Goal: Information Seeking & Learning: Learn about a topic

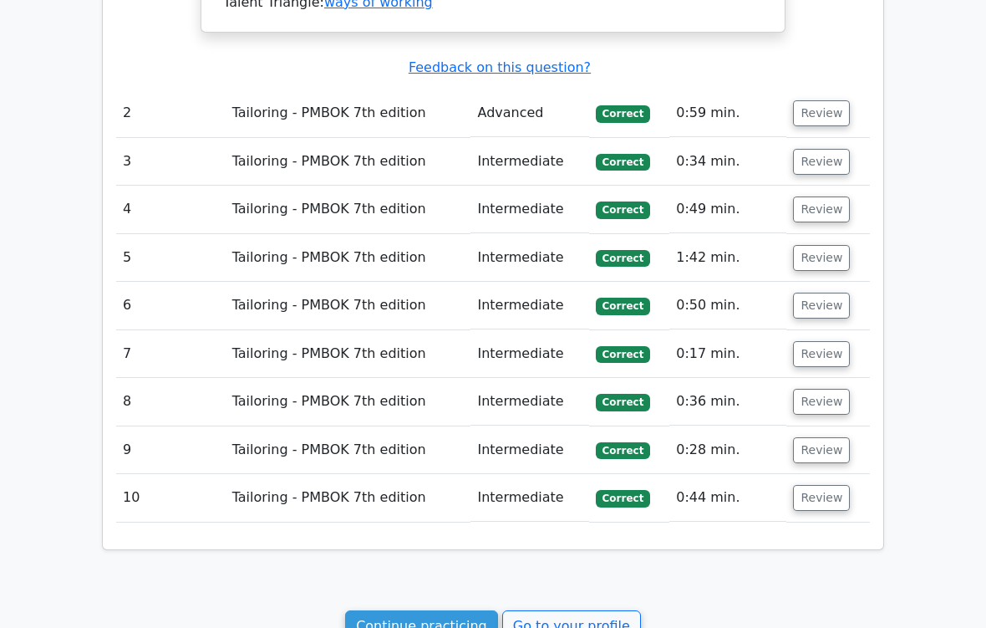
scroll to position [1846, 0]
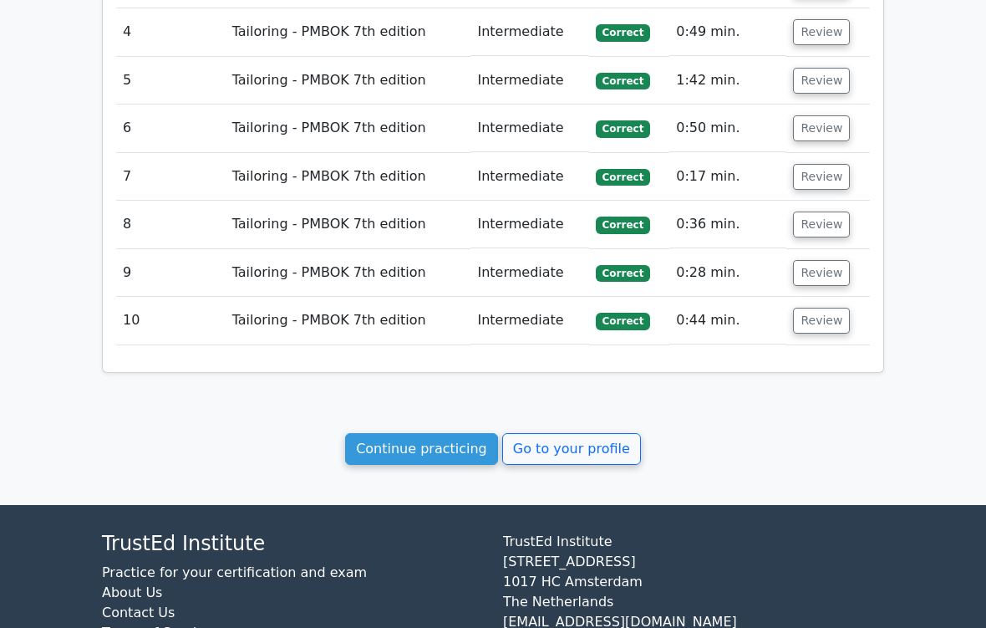
click at [473, 433] on link "Continue practicing" at bounding box center [421, 449] width 153 height 32
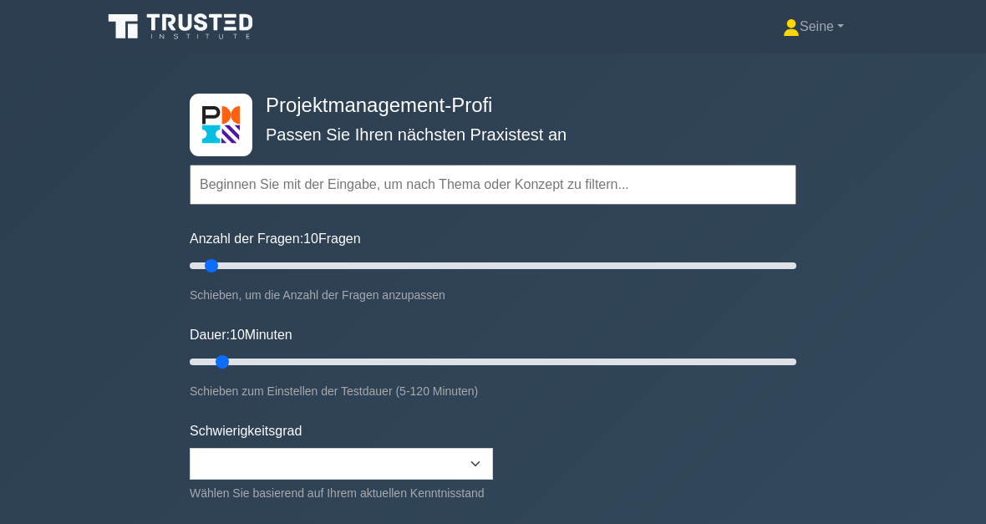
click at [343, 196] on input "text" at bounding box center [493, 185] width 607 height 40
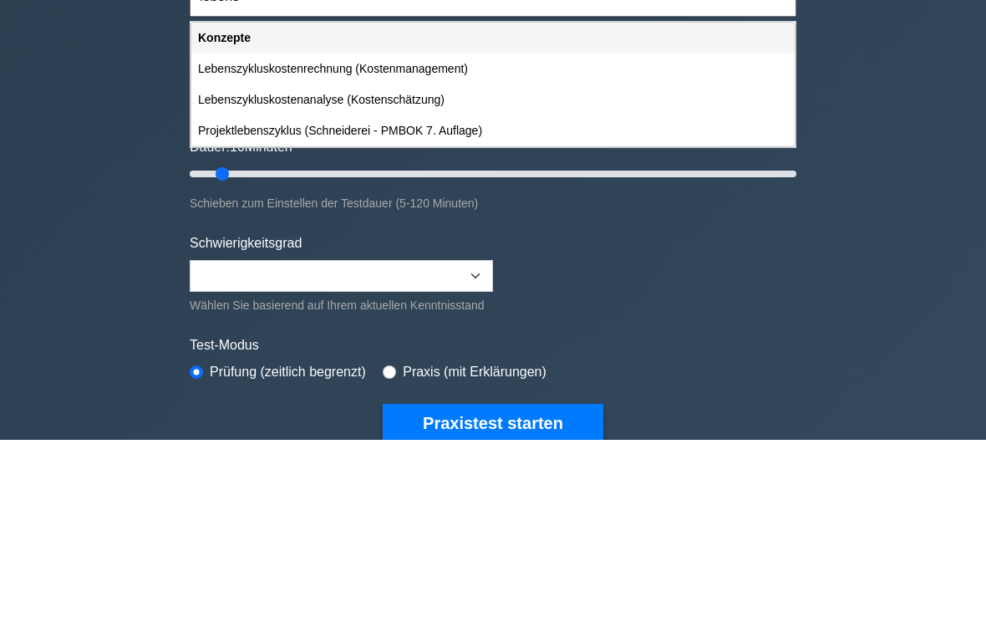
click at [303, 272] on div "Lebenszykluskostenanalyse (Kostenschätzung)" at bounding box center [492, 287] width 603 height 31
type input "Lebenszykluskostenanalyse (Kostenschätzung)"
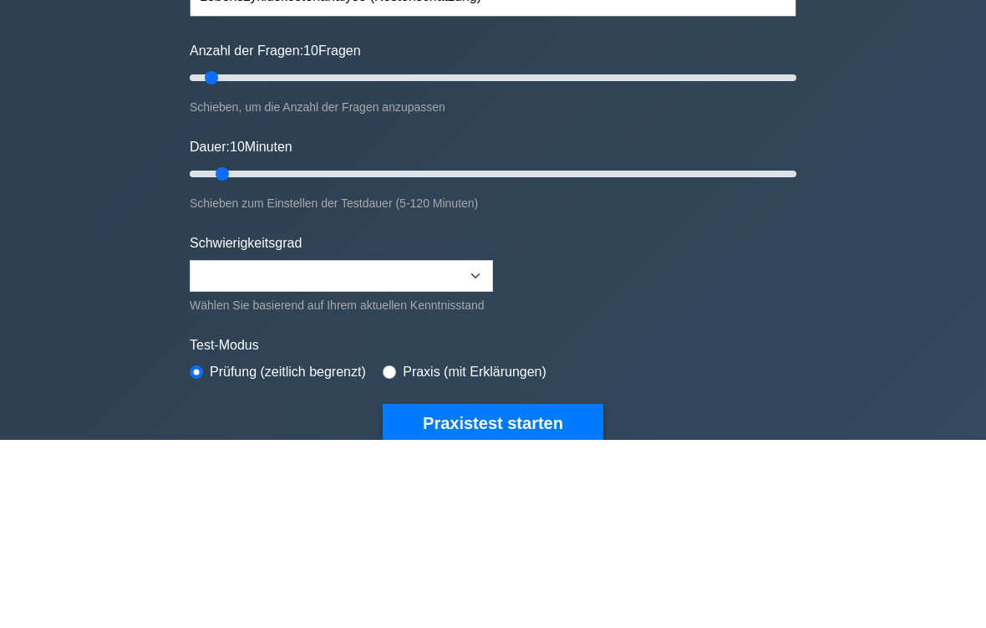
scroll to position [188, 0]
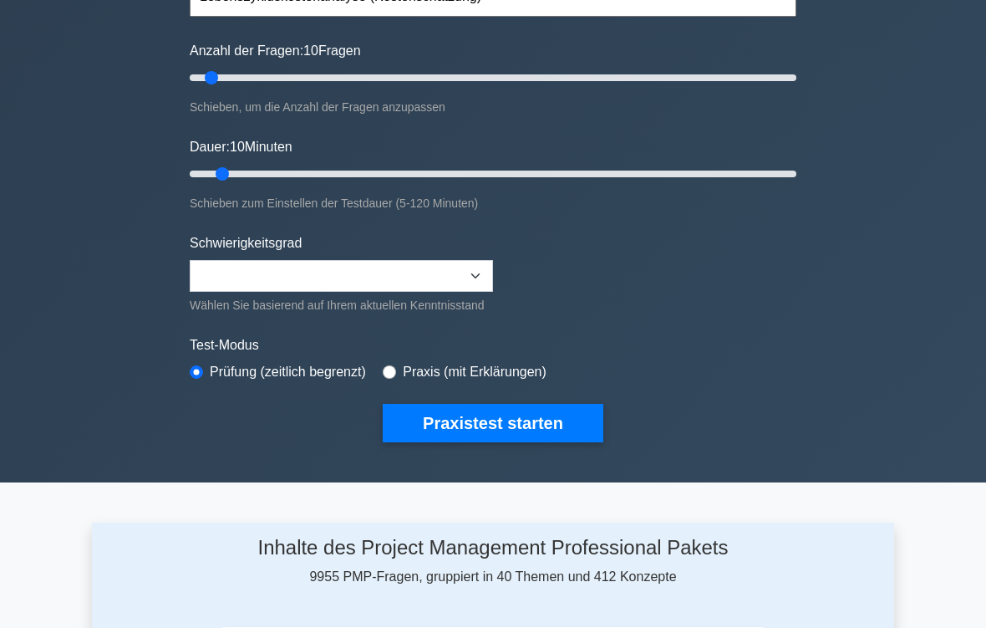
click at [542, 435] on button "Praxistest starten" at bounding box center [493, 423] width 221 height 38
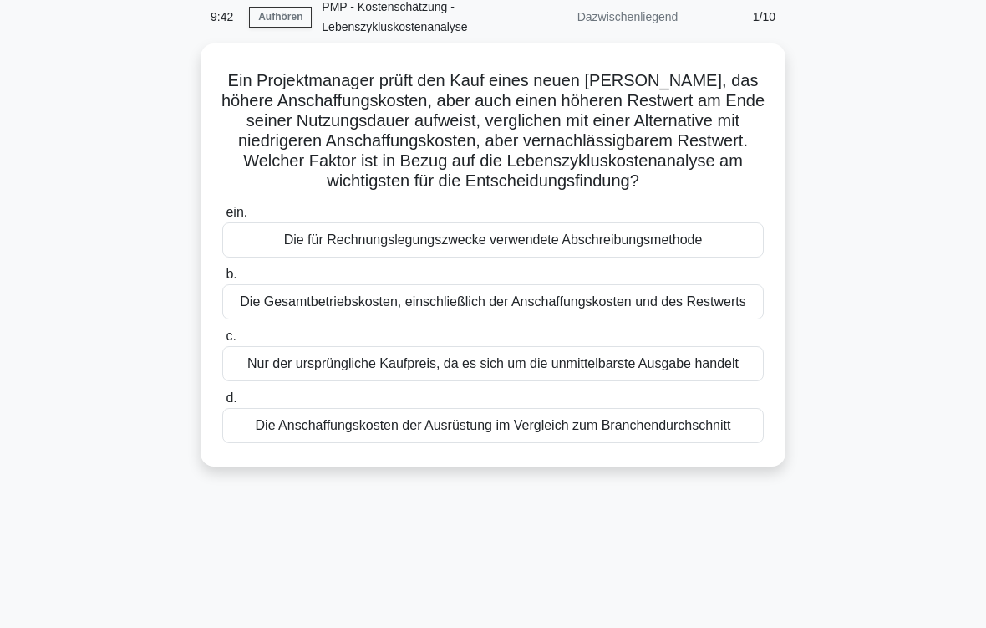
scroll to position [74, 0]
click at [705, 319] on div "Die Gesamtbetriebskosten, einschließlich der Anschaffungskosten und des Restwer…" at bounding box center [493, 301] width 542 height 35
click at [222, 280] on input "b. Die Gesamtbetriebskosten, einschließlich der Anschaffungskosten und des Rest…" at bounding box center [222, 274] width 0 height 11
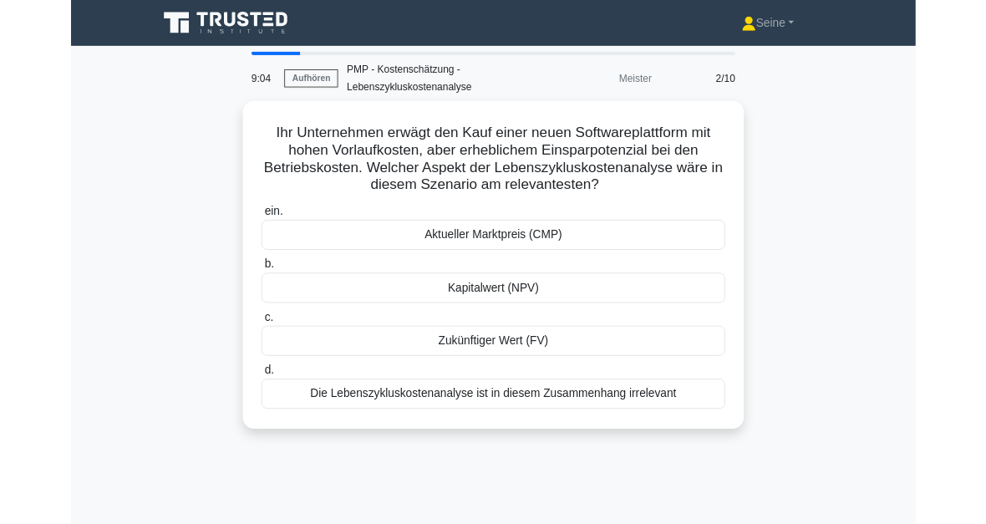
scroll to position [89, 0]
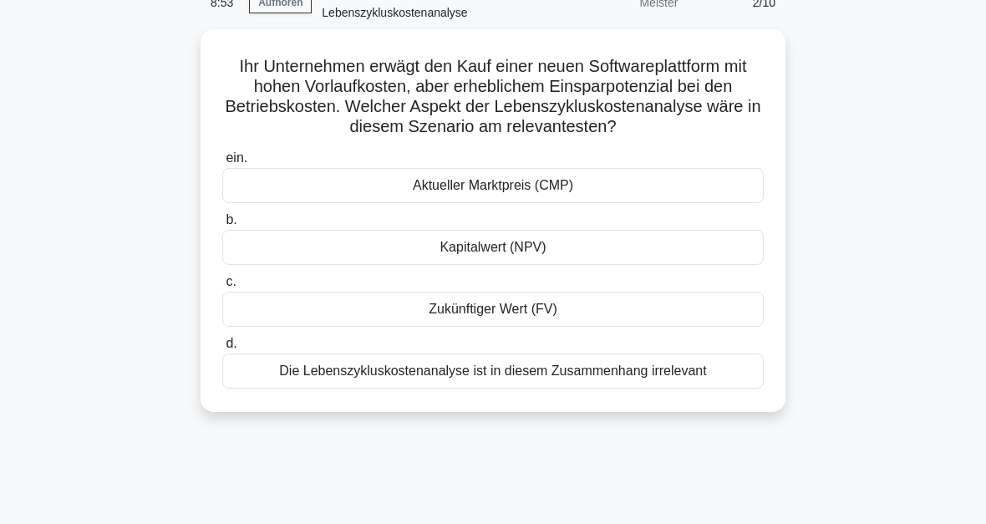
click at [692, 265] on div "Kapitalwert (NPV)" at bounding box center [493, 247] width 542 height 35
click at [222, 226] on input "b. Kapitalwert (NPV)" at bounding box center [222, 220] width 0 height 11
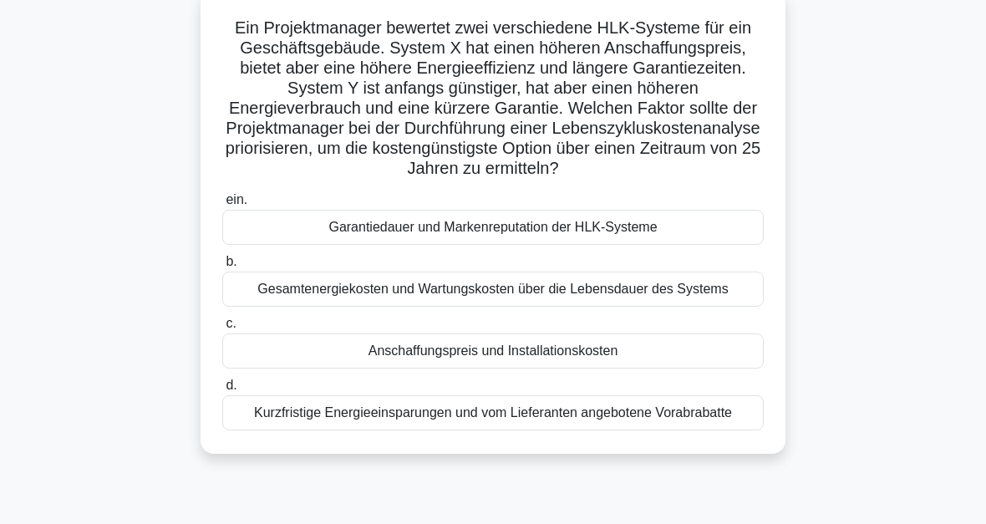
scroll to position [121, 0]
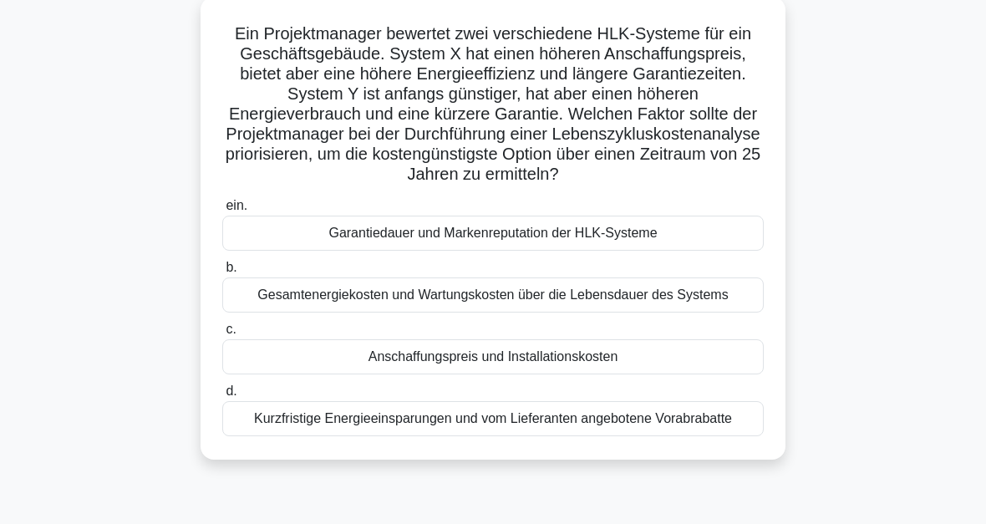
click at [528, 313] on div "Gesamtenergiekosten und Wartungskosten über die Lebensdauer des Systems" at bounding box center [493, 294] width 542 height 35
click at [222, 273] on input "b. Gesamtenergiekosten und Wartungskosten über die Lebensdauer des Systems" at bounding box center [222, 267] width 0 height 11
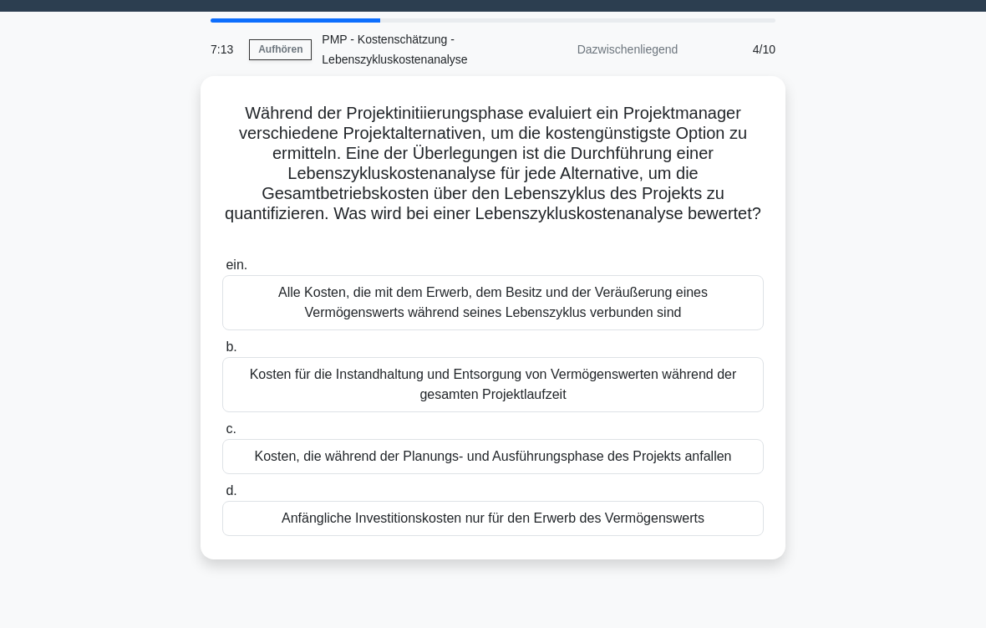
scroll to position [42, 0]
click at [720, 303] on div "Alle Kosten, die mit dem Erwerb, dem Besitz und der Veräußerung eines Vermögens…" at bounding box center [493, 302] width 542 height 55
click at [222, 271] on input "ein. Alle Kosten, die mit dem Erwerb, dem Besitz und der Veräußerung eines Verm…" at bounding box center [222, 265] width 0 height 11
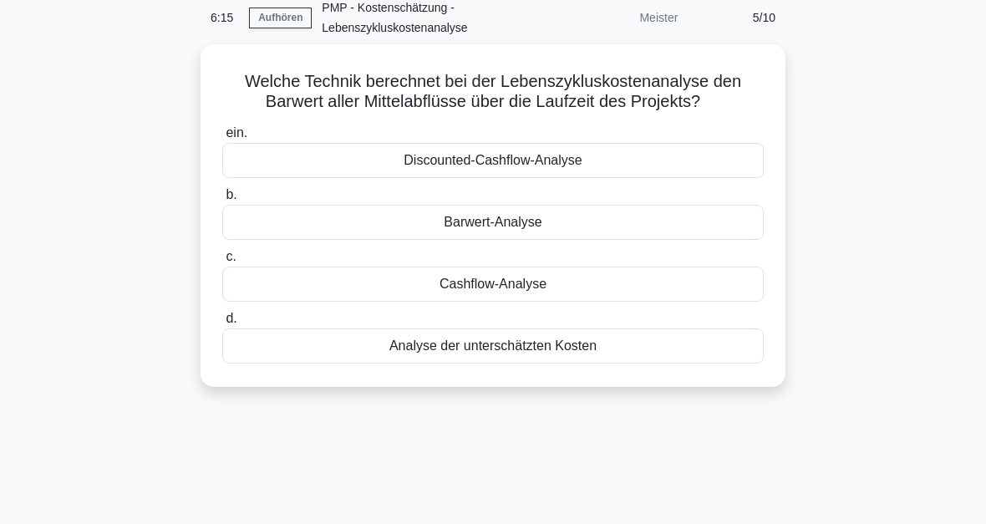
scroll to position [74, 0]
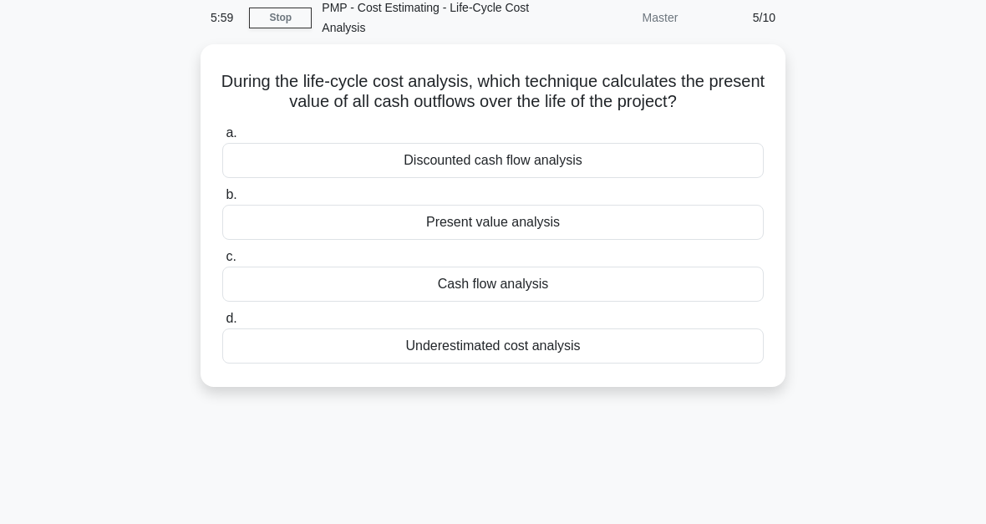
click at [697, 240] on div "Present value analysis" at bounding box center [493, 222] width 542 height 35
click at [222, 201] on input "b. Present value analysis" at bounding box center [222, 195] width 0 height 11
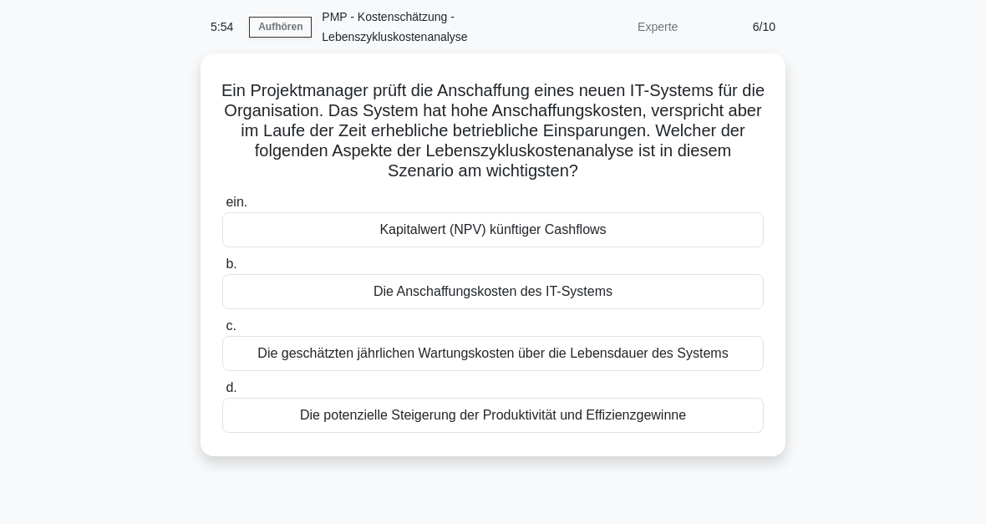
scroll to position [64, 0]
click at [512, 371] on div "Die geschätzten jährlichen Wartungskosten über die Lebensdauer des Systems" at bounding box center [493, 353] width 542 height 35
click at [222, 332] on input "c. Die geschätzten jährlichen Wartungskosten über die Lebensdauer des Systems" at bounding box center [222, 326] width 0 height 11
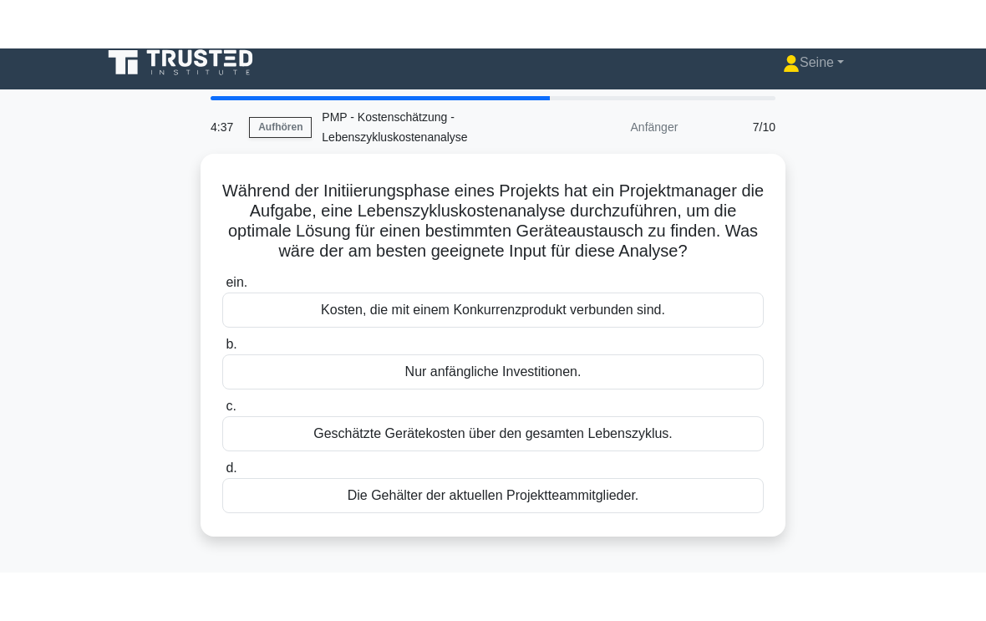
scroll to position [0, 0]
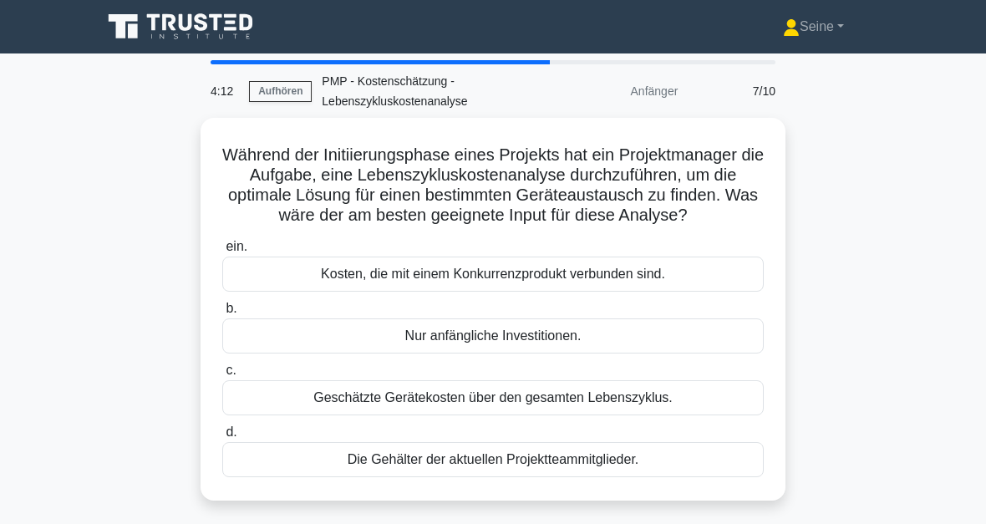
click at [490, 415] on div "Geschätzte Gerätekosten über den gesamten Lebenszyklus." at bounding box center [493, 397] width 542 height 35
click at [222, 376] on input "c. Geschätzte Gerätekosten über den gesamten Lebenszyklus." at bounding box center [222, 370] width 0 height 11
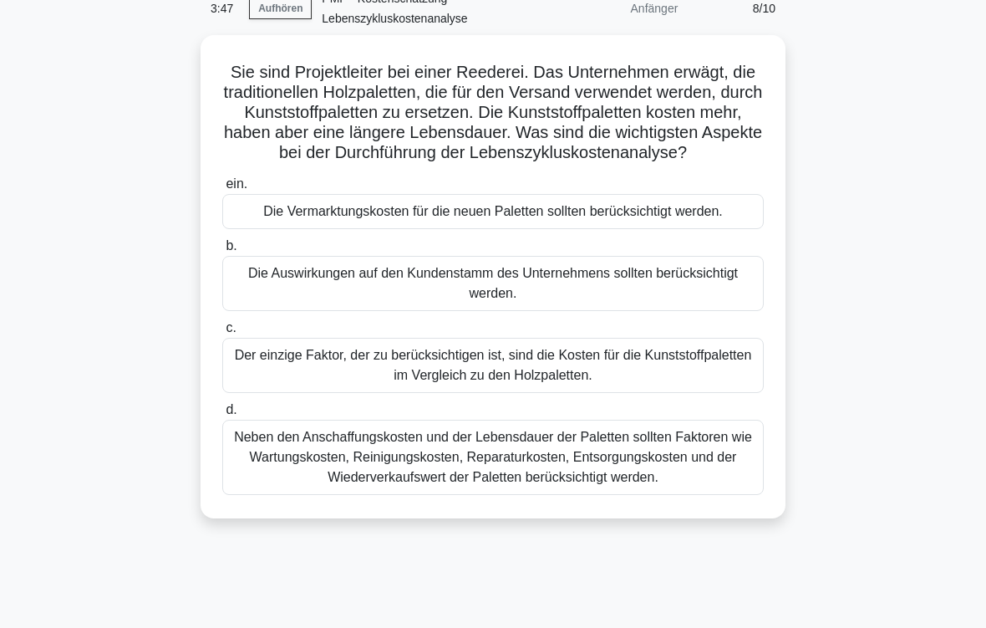
scroll to position [83, 0]
click at [661, 476] on div "Neben den Anschaffungskosten und der Lebensdauer der Paletten sollten Faktoren …" at bounding box center [493, 457] width 542 height 75
click at [222, 415] on input "d. Neben den Anschaffungskosten und der Lebensdauer der Paletten sollten Faktor…" at bounding box center [222, 409] width 0 height 11
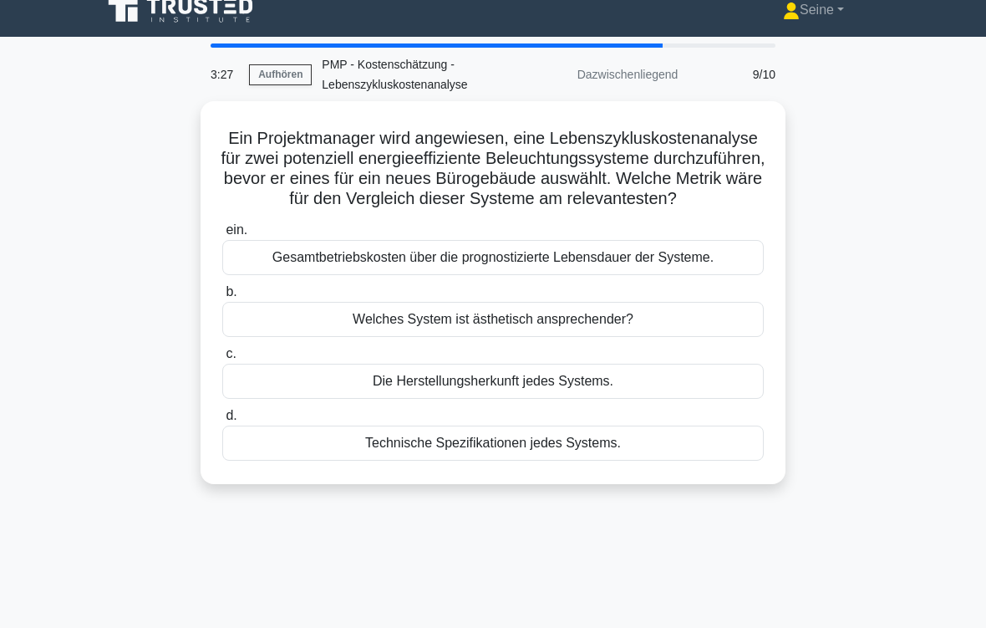
scroll to position [0, 0]
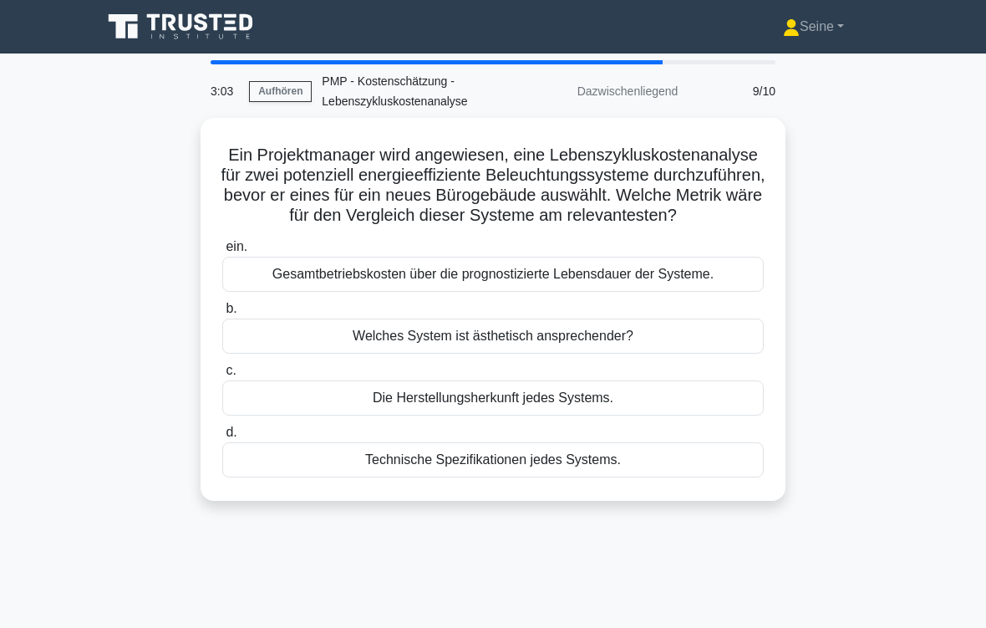
click at [733, 287] on div "Gesamtbetriebskosten über die prognostizierte Lebensdauer der Systeme." at bounding box center [493, 274] width 542 height 35
click at [222, 252] on input "ein. Gesamtbetriebskosten über die prognostizierte Lebensdauer der Systeme." at bounding box center [222, 247] width 0 height 11
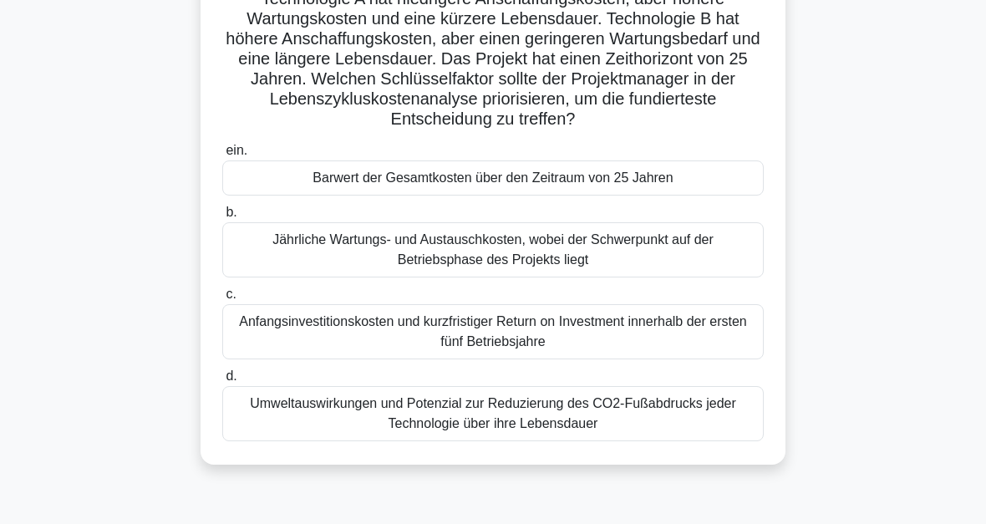
scroll to position [196, 0]
click at [720, 195] on div "Barwert der Gesamtkosten über den Zeitraum von 25 Jahren" at bounding box center [493, 177] width 542 height 35
click at [222, 156] on input "ein. Barwert der Gesamtkosten über den Zeitraum von 25 Jahren" at bounding box center [222, 150] width 0 height 11
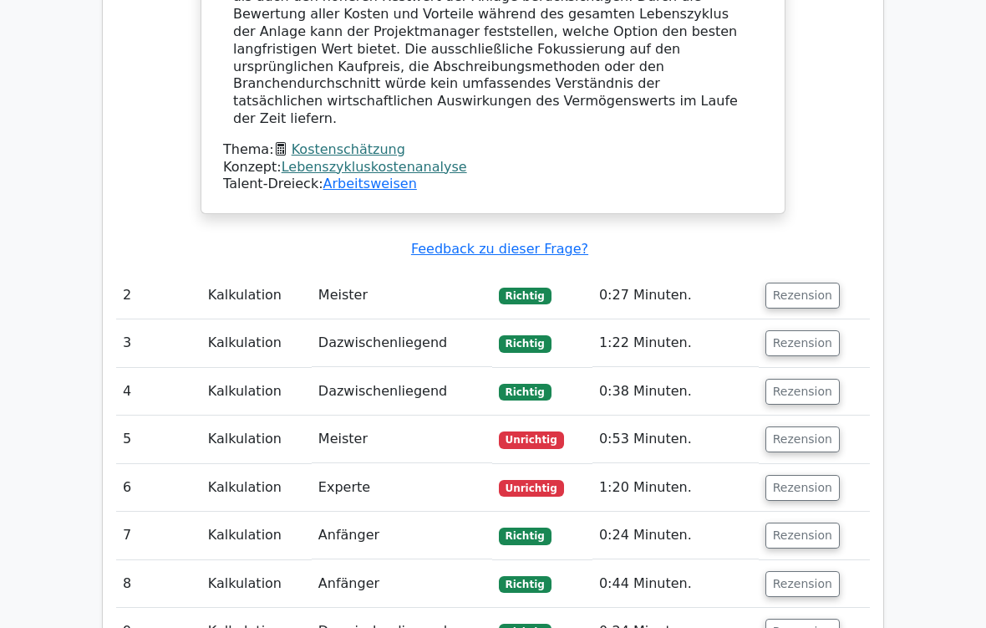
scroll to position [1542, 0]
click at [795, 426] on button "Rezension" at bounding box center [803, 439] width 74 height 26
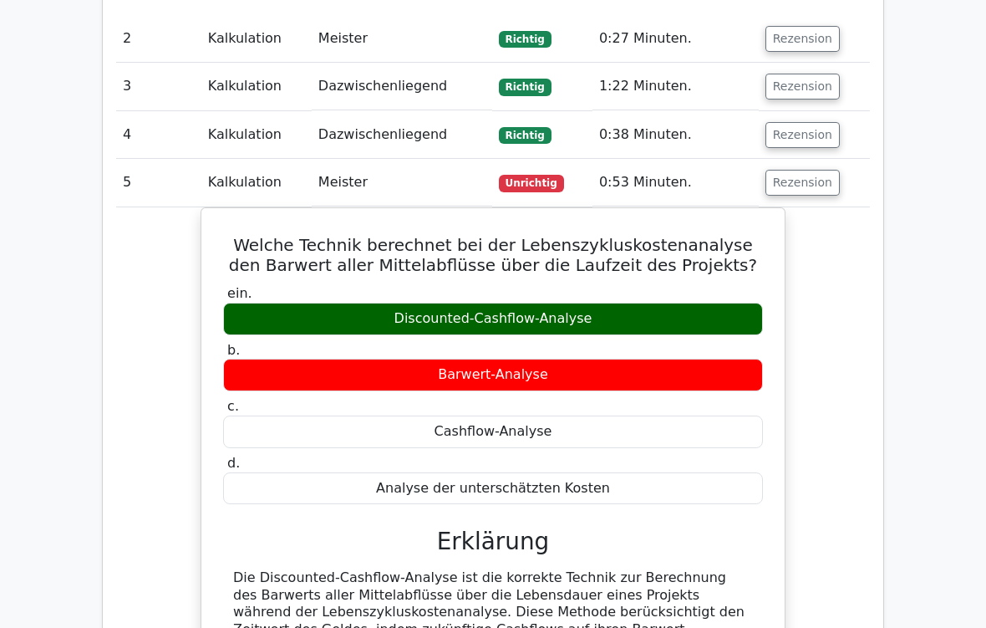
scroll to position [1969, 0]
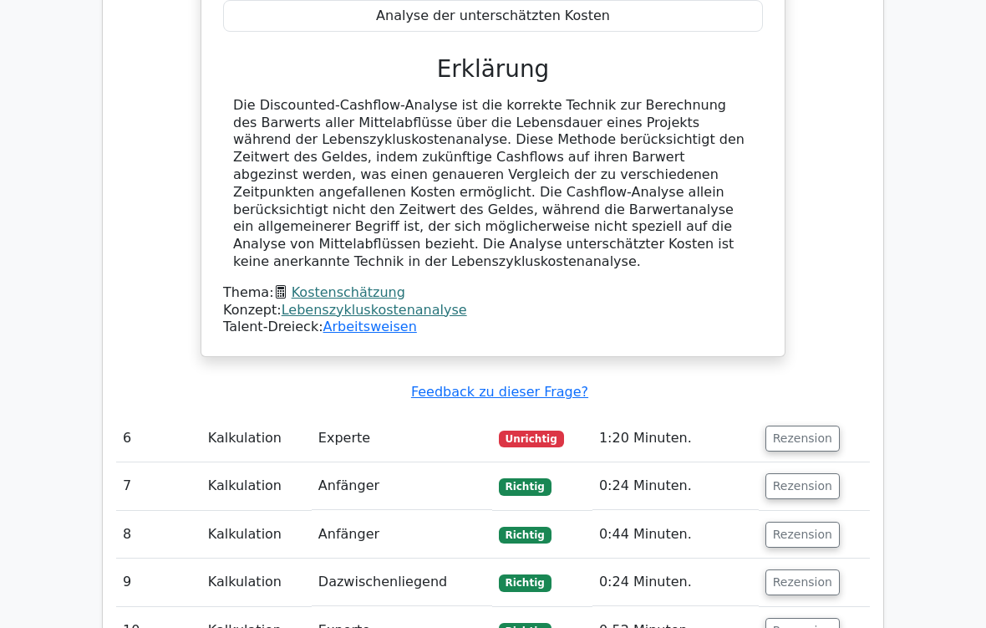
click at [800, 426] on button "Rezension" at bounding box center [803, 439] width 74 height 26
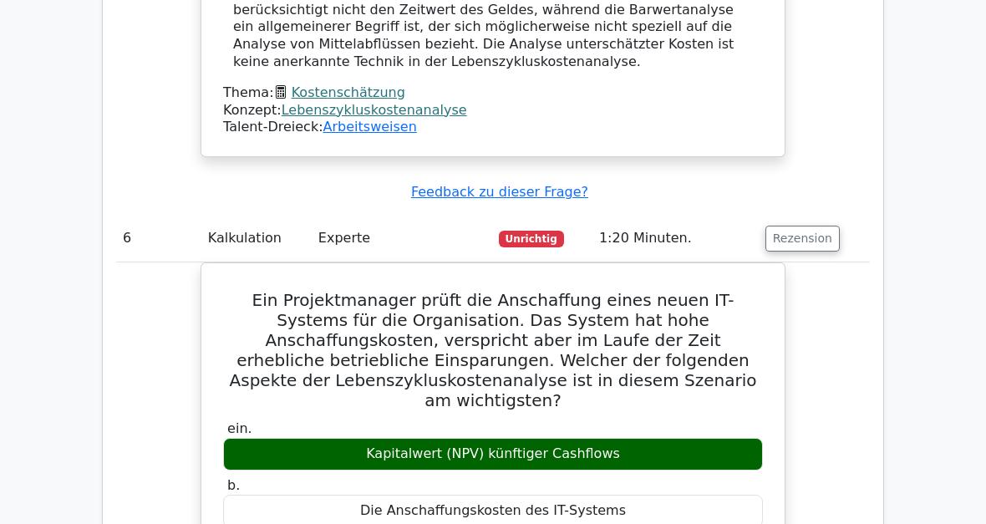
scroll to position [2469, 0]
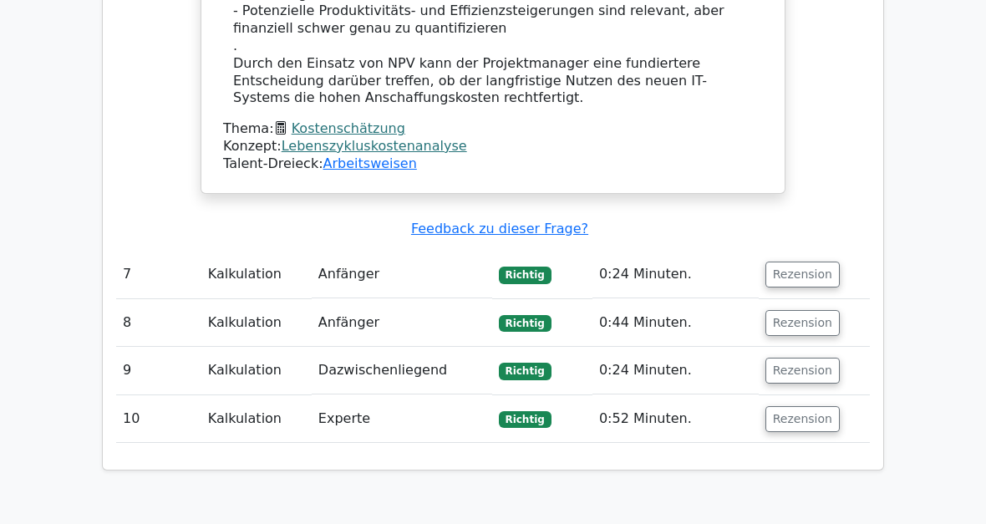
scroll to position [3686, 0]
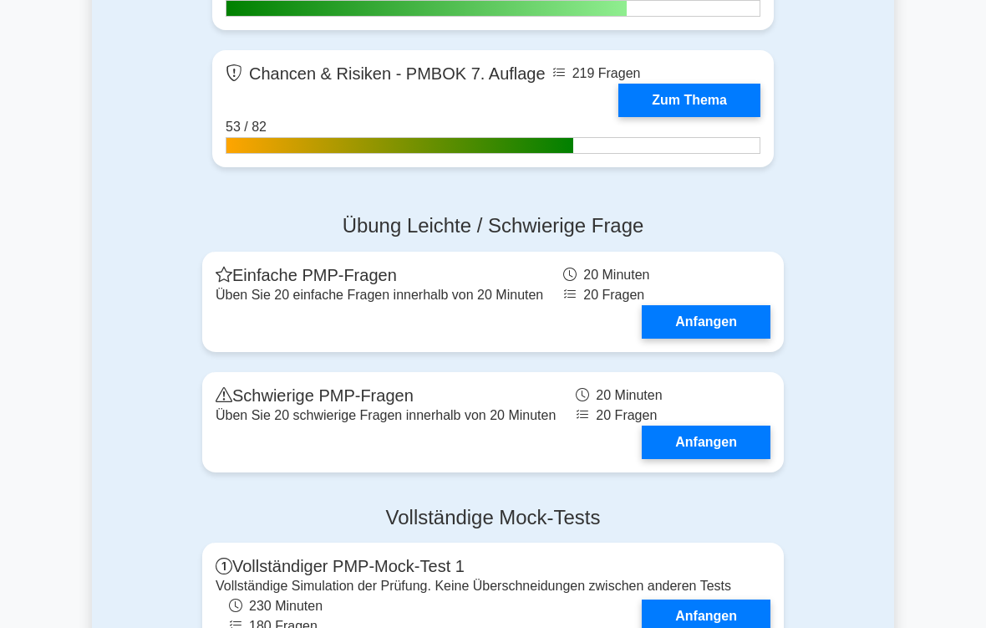
scroll to position [5388, 0]
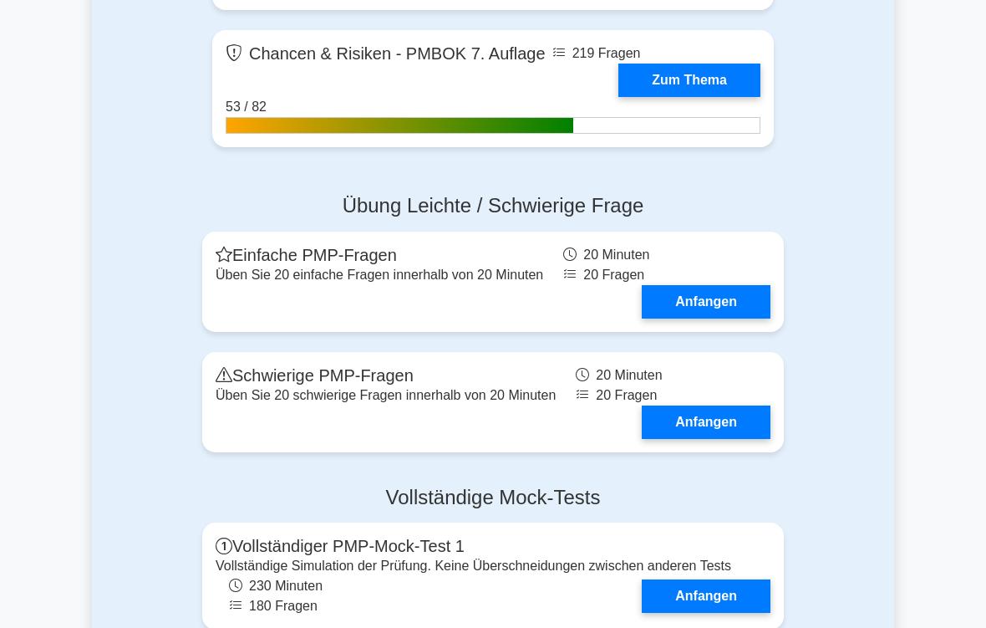
click at [683, 97] on link "Zum Thema" at bounding box center [689, 80] width 142 height 33
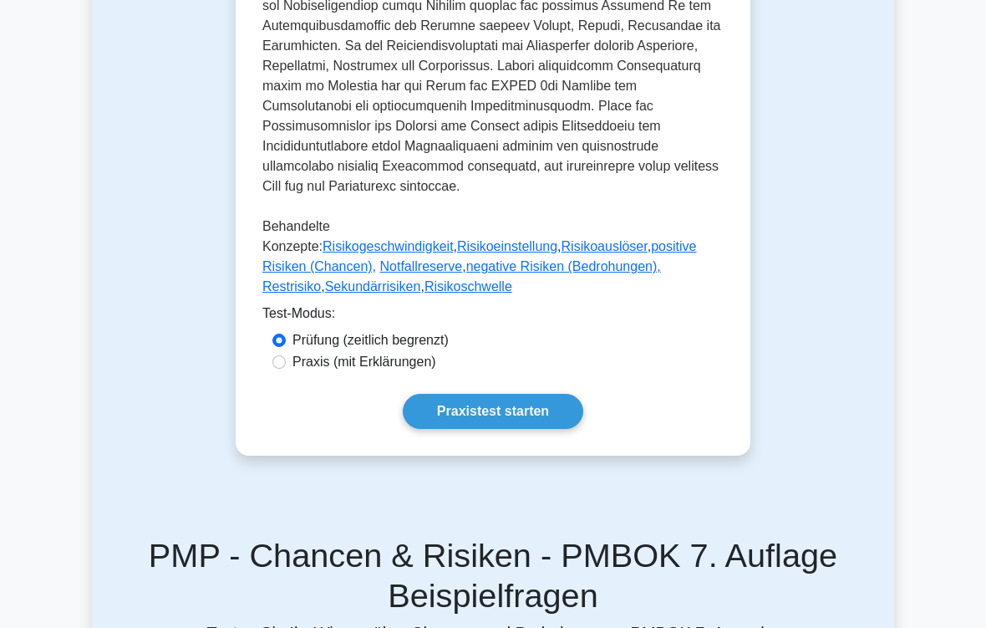
scroll to position [1025, 0]
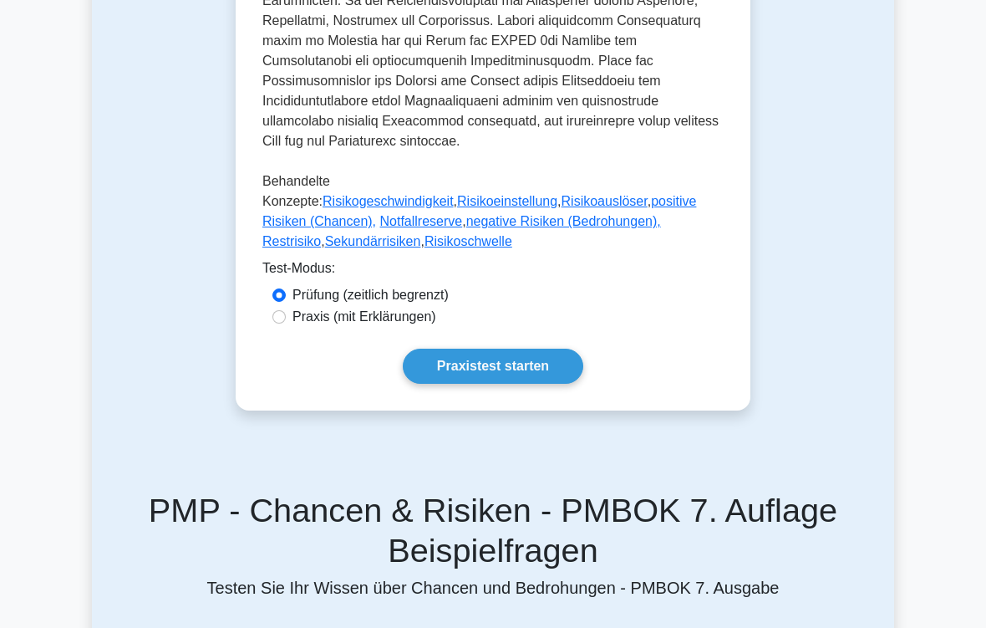
click at [527, 384] on link "Praxistest starten" at bounding box center [493, 365] width 181 height 35
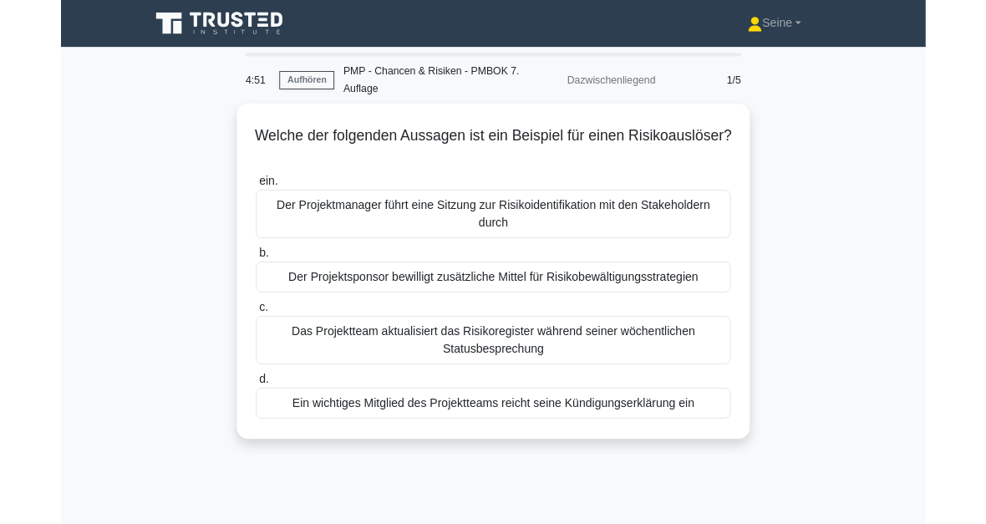
scroll to position [74, 0]
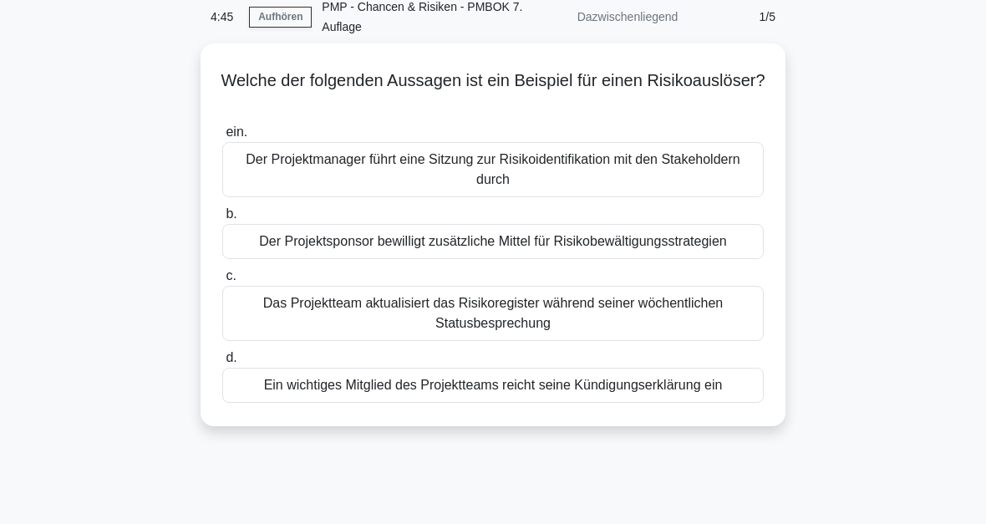
click at [673, 403] on div "Ein wichtiges Mitglied des Projektteams reicht seine Kündigungserklärung ein" at bounding box center [493, 385] width 542 height 35
click at [222, 364] on input "d. Ein wichtiges Mitglied des Projektteams reicht seine Kündigungserklärung ein" at bounding box center [222, 358] width 0 height 11
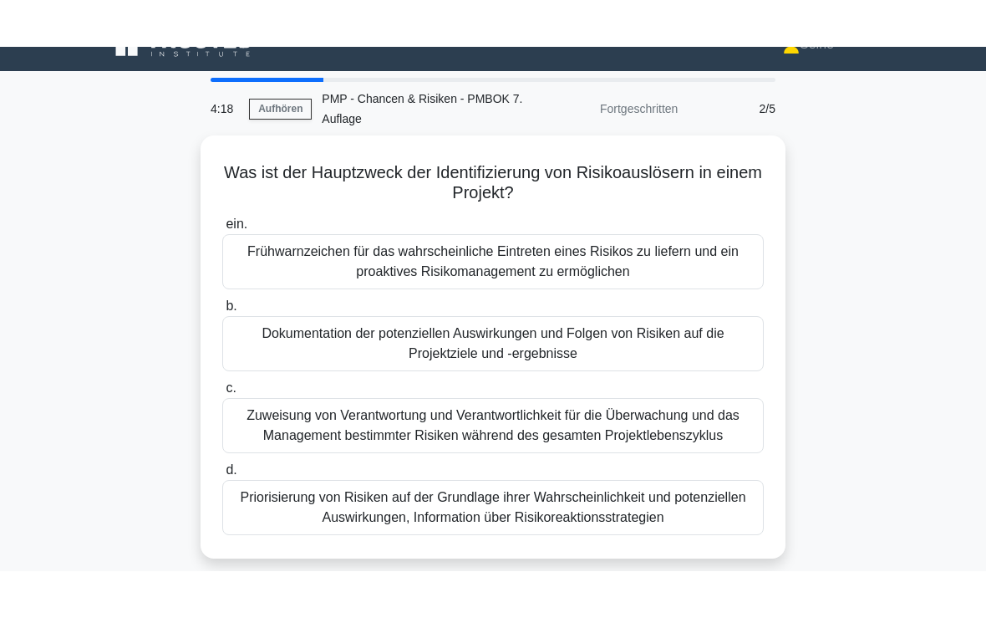
scroll to position [0, 0]
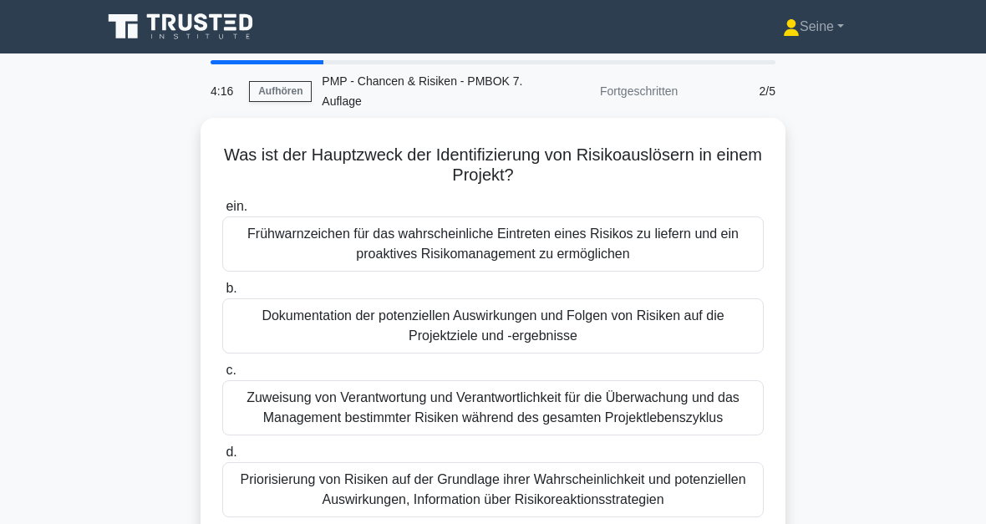
click at [698, 240] on div "Frühwarnzeichen für das wahrscheinliche Eintreten eines Risikos zu liefern und …" at bounding box center [493, 243] width 542 height 55
click at [222, 212] on input "ein. Frühwarnzeichen für das wahrscheinliche Eintreten eines Risikos zu liefern…" at bounding box center [222, 206] width 0 height 11
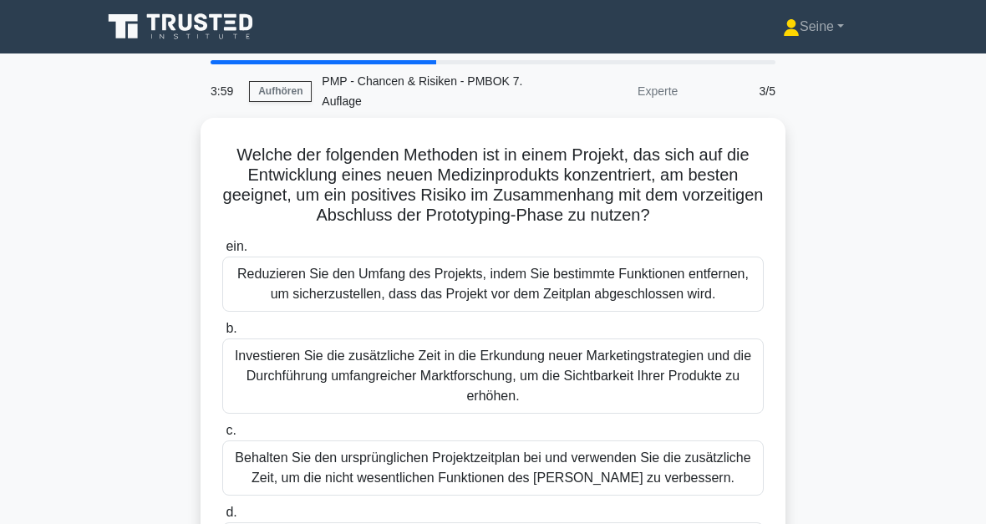
click at [841, 237] on div "Welche der folgenden Methoden ist in einem Projekt, das sich auf die Entwicklun…" at bounding box center [493, 369] width 802 height 503
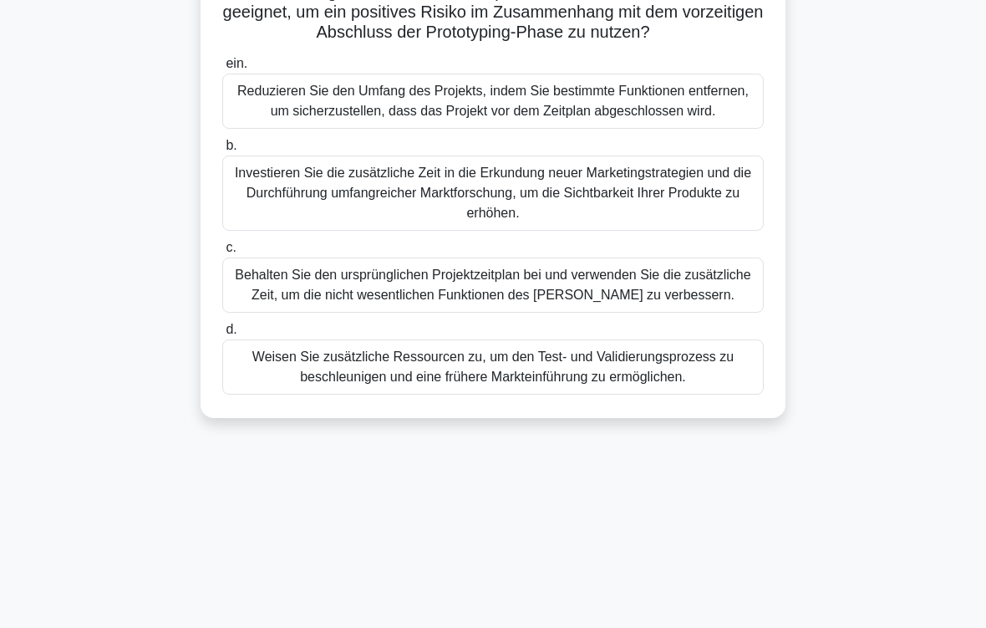
scroll to position [183, 0]
click at [738, 394] on div "Weisen Sie zusätzliche Ressourcen zu, um den Test- und Validierungsprozess zu b…" at bounding box center [493, 366] width 542 height 55
click at [222, 335] on input "d. Weisen Sie zusätzliche Ressourcen zu, um den Test- und Validierungsprozess z…" at bounding box center [222, 329] width 0 height 11
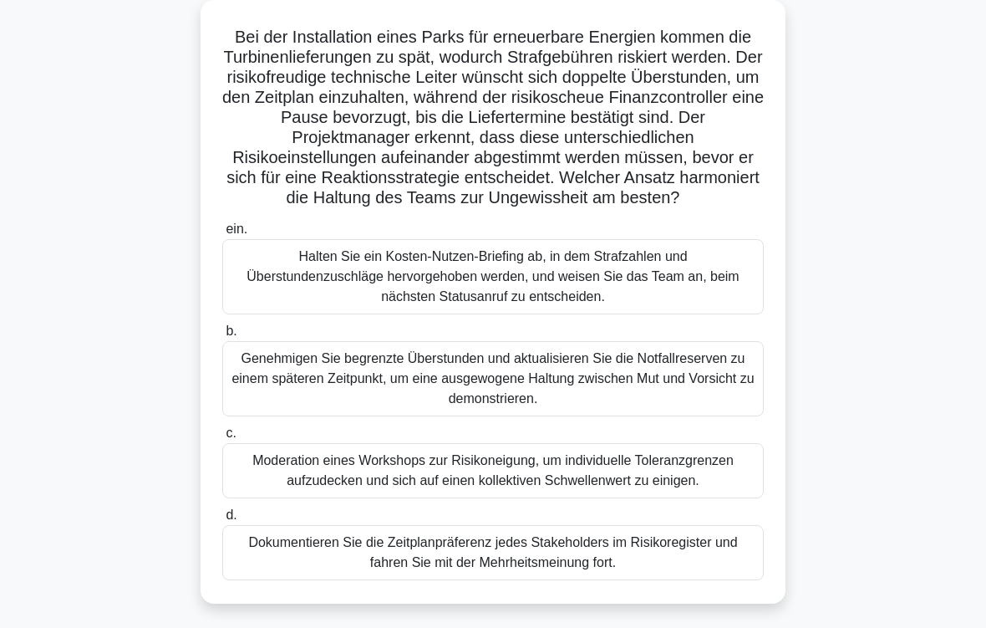
scroll to position [118, 0]
click at [650, 498] on div "Moderation eines Workshops zur Risikoneigung, um individuelle Toleranzgrenzen a…" at bounding box center [493, 470] width 542 height 55
click at [222, 439] on input "c. Moderation eines Workshops zur Risikoneigung, um individuelle Toleranzgrenze…" at bounding box center [222, 433] width 0 height 11
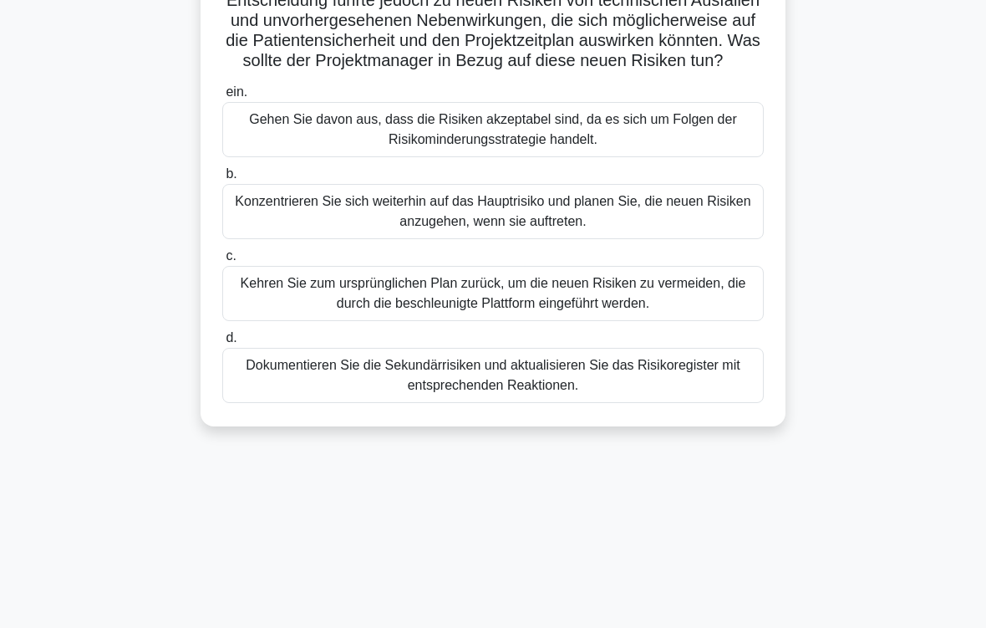
scroll to position [215, 0]
click at [672, 403] on div "Dokumentieren Sie die Sekundärrisiken und aktualisieren Sie das Risikoregister …" at bounding box center [493, 375] width 542 height 55
click at [222, 343] on input "d. Dokumentieren Sie die Sekundärrisiken und aktualisieren Sie das Risikoregist…" at bounding box center [222, 338] width 0 height 11
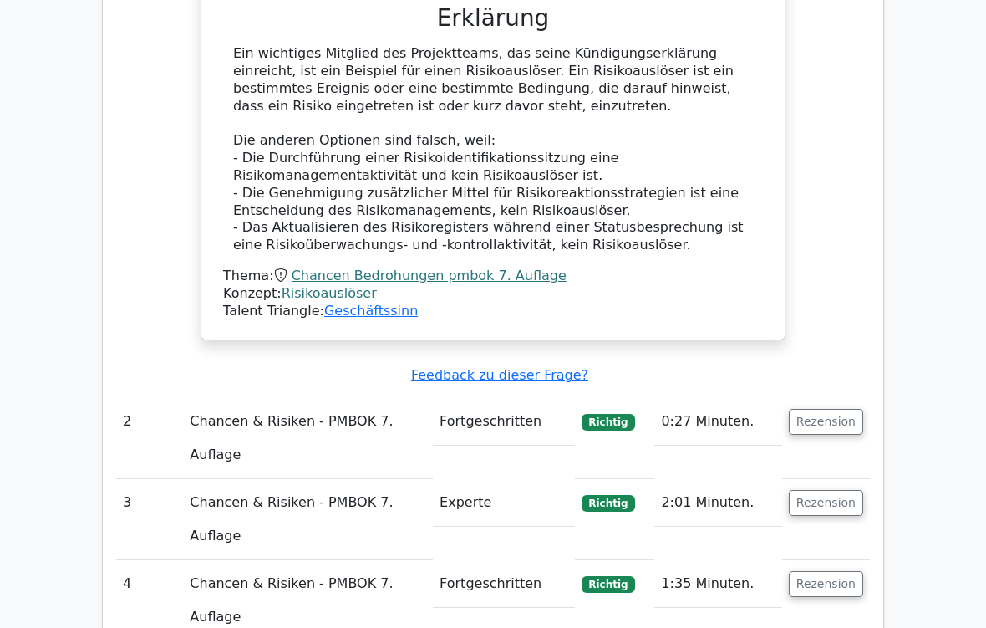
scroll to position [1381, 0]
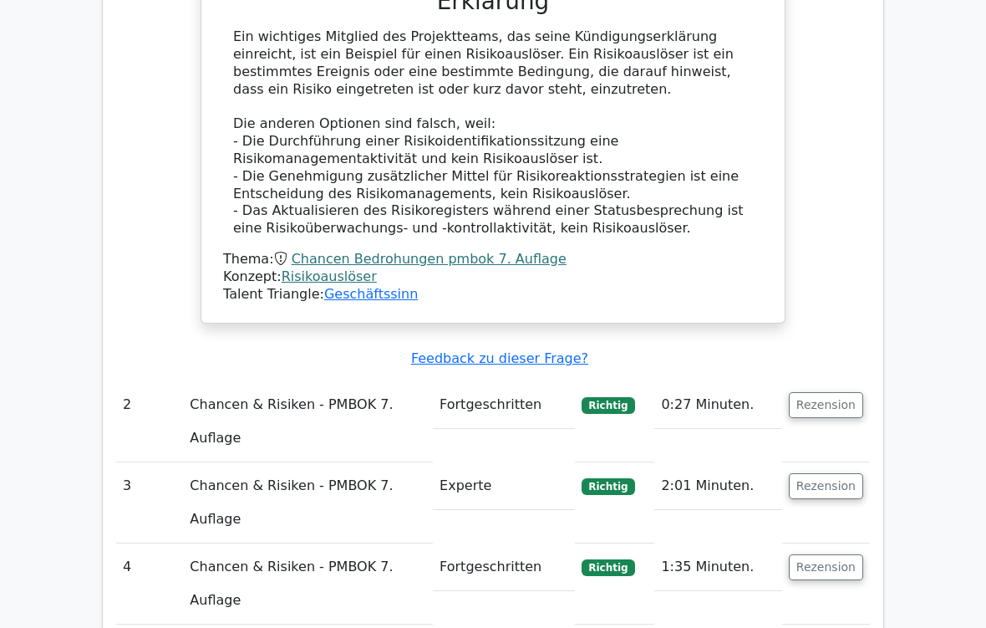
click at [830, 392] on button "Rezension" at bounding box center [826, 405] width 74 height 26
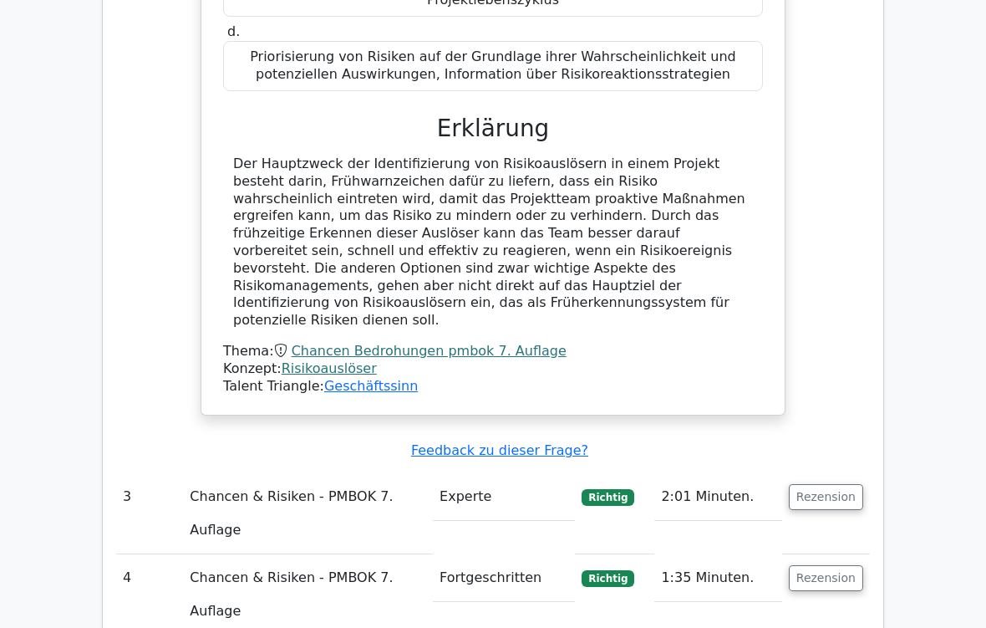
scroll to position [2137, 0]
click at [843, 484] on button "Rezension" at bounding box center [826, 497] width 74 height 26
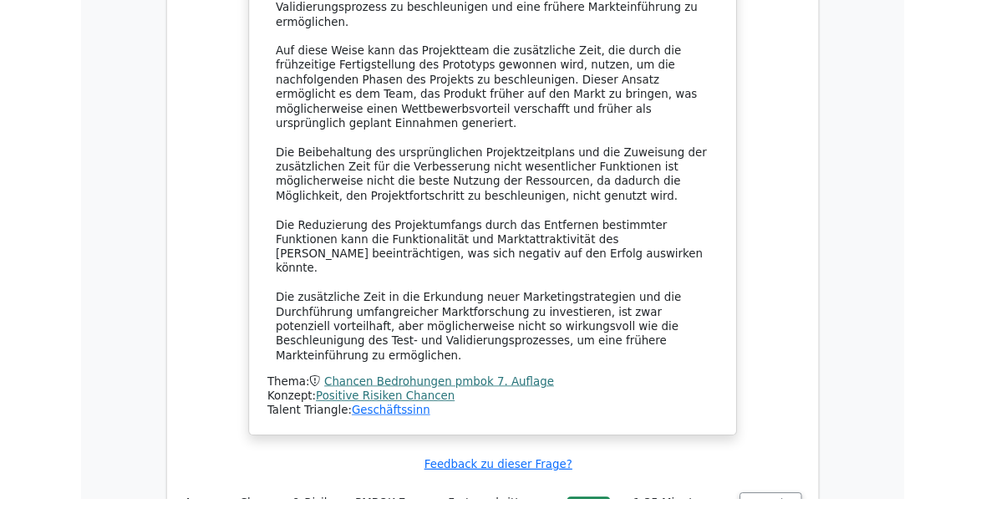
scroll to position [3360, 0]
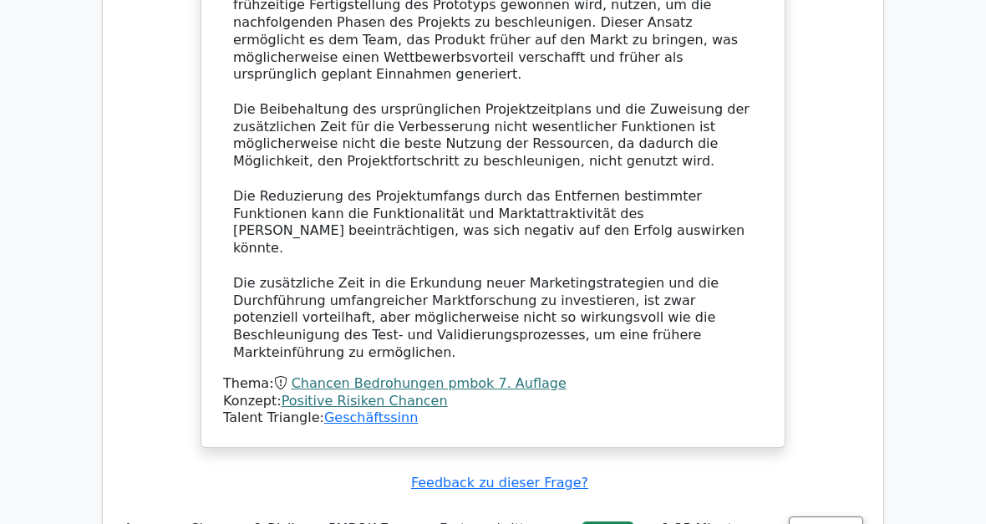
click at [836, 516] on button "Rezension" at bounding box center [826, 529] width 74 height 26
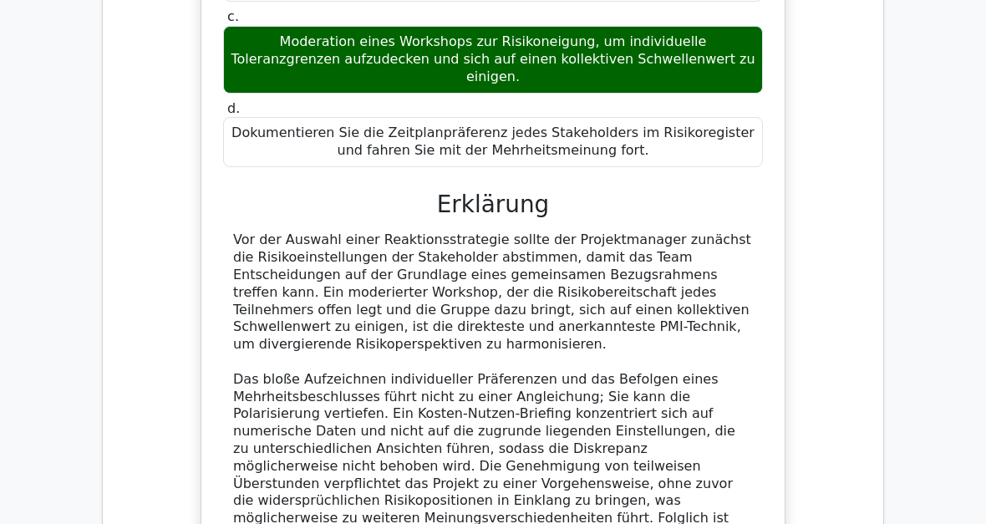
scroll to position [4398, 0]
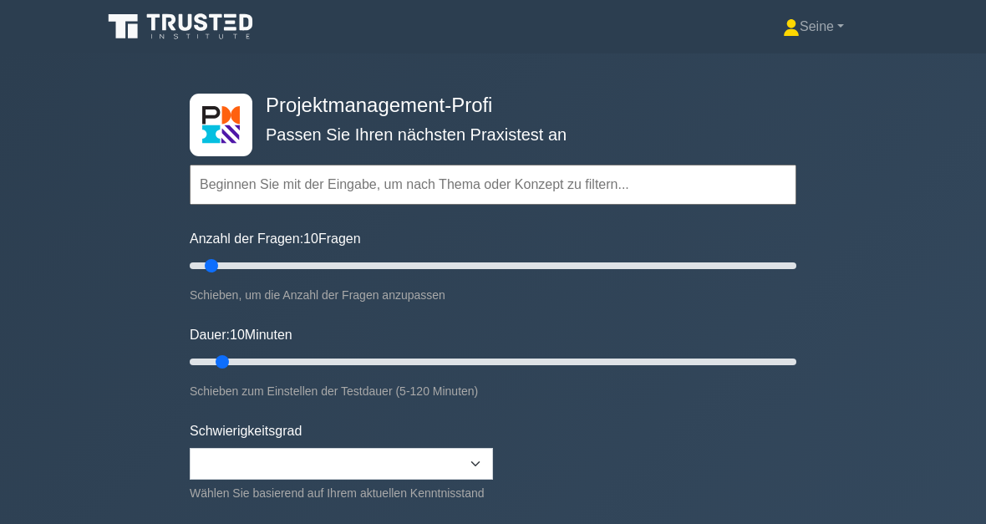
click at [268, 181] on input "text" at bounding box center [493, 185] width 607 height 40
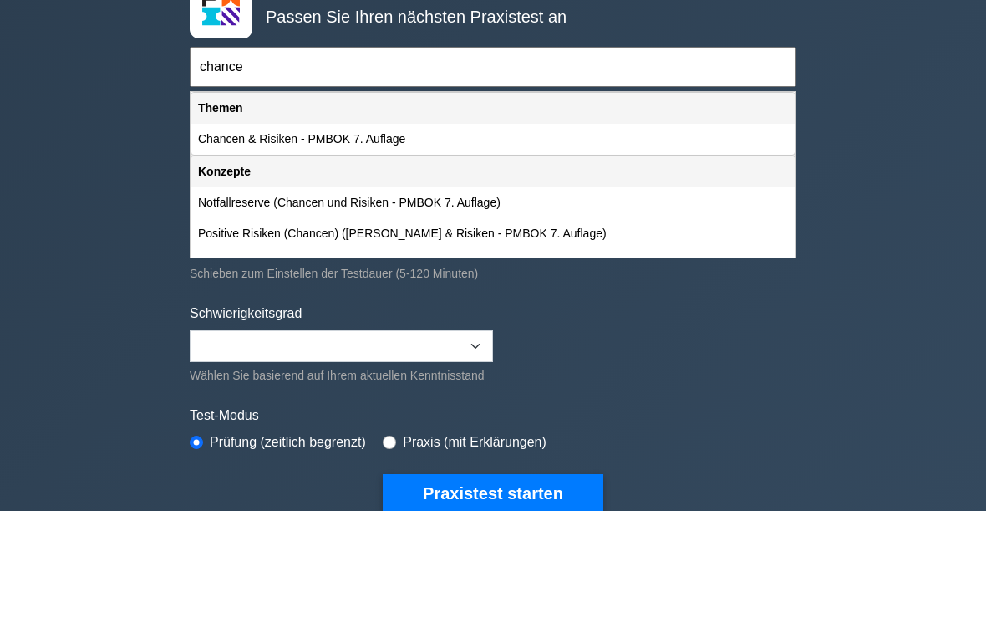
click at [269, 305] on div "Notfallreserve (Chancen und Risiken - PMBOK 7. Auflage)" at bounding box center [492, 320] width 603 height 31
type input "Notfallreserve (Chancen und Risiken - PMBOK 7. Auflage)"
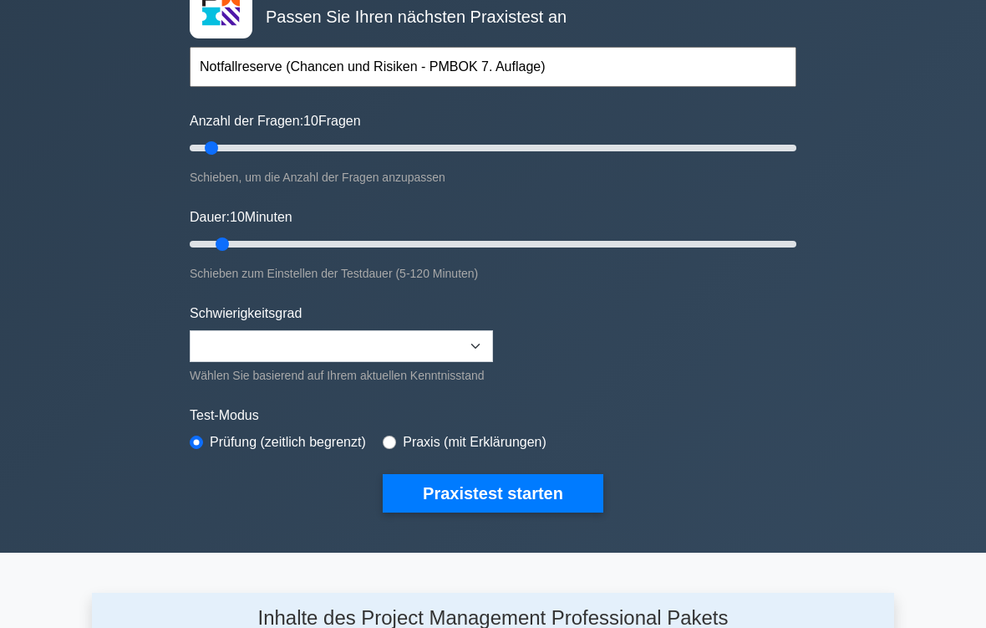
click at [503, 513] on button "Praxistest starten" at bounding box center [493, 494] width 221 height 38
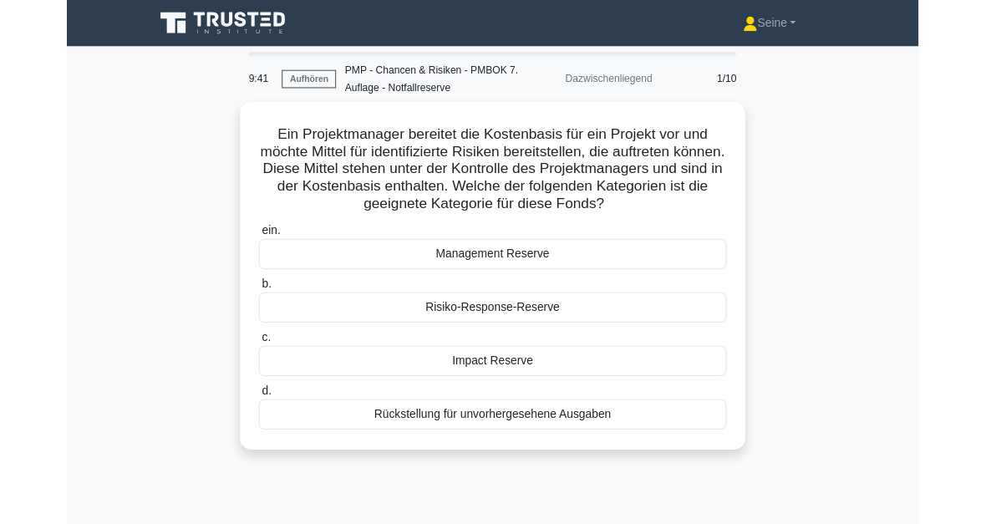
scroll to position [83, 0]
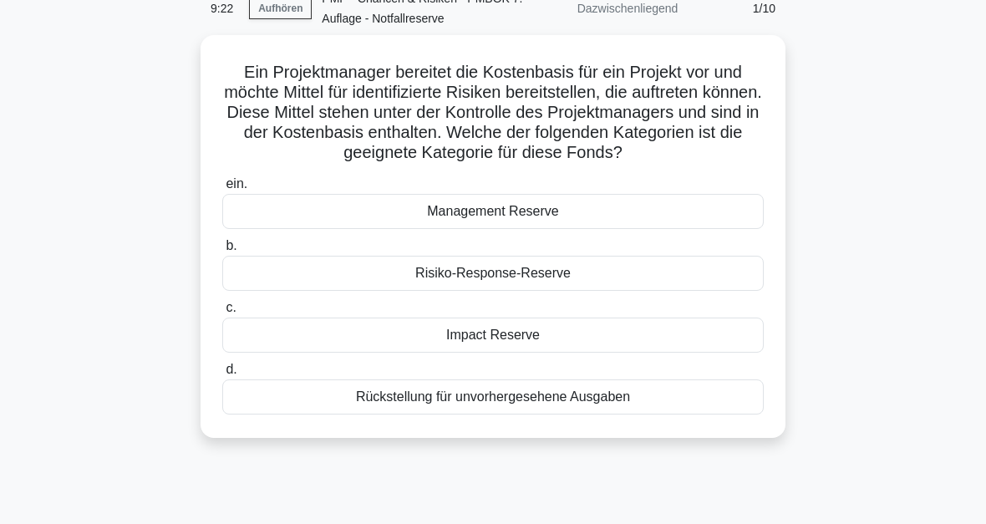
click at [585, 415] on div "Rückstellung für unvorhergesehene Ausgaben" at bounding box center [493, 396] width 542 height 35
click at [222, 375] on input "d. Rückstellung für unvorhergesehene Ausgaben" at bounding box center [222, 369] width 0 height 11
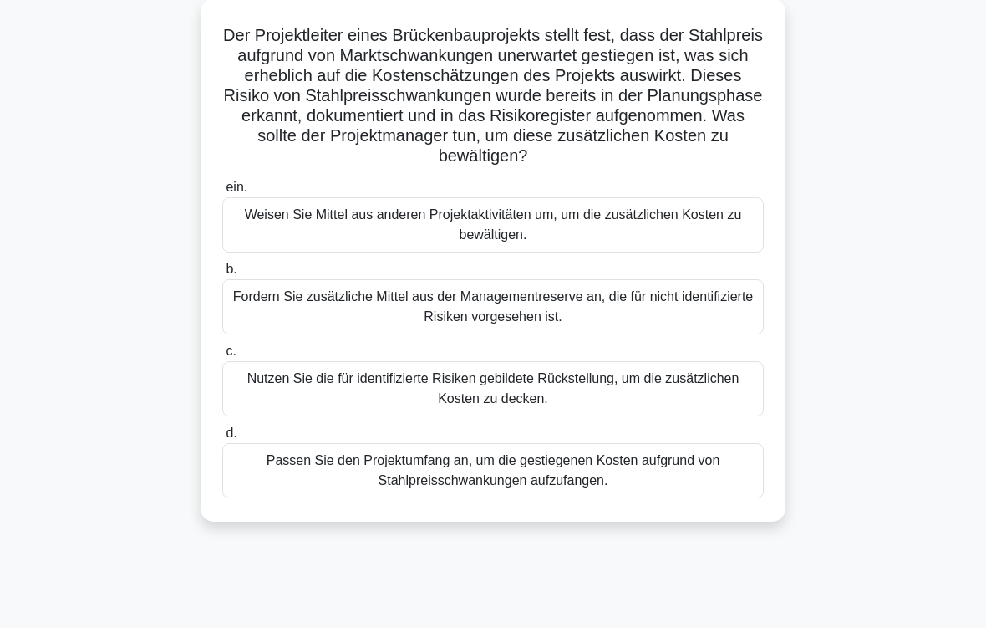
scroll to position [130, 0]
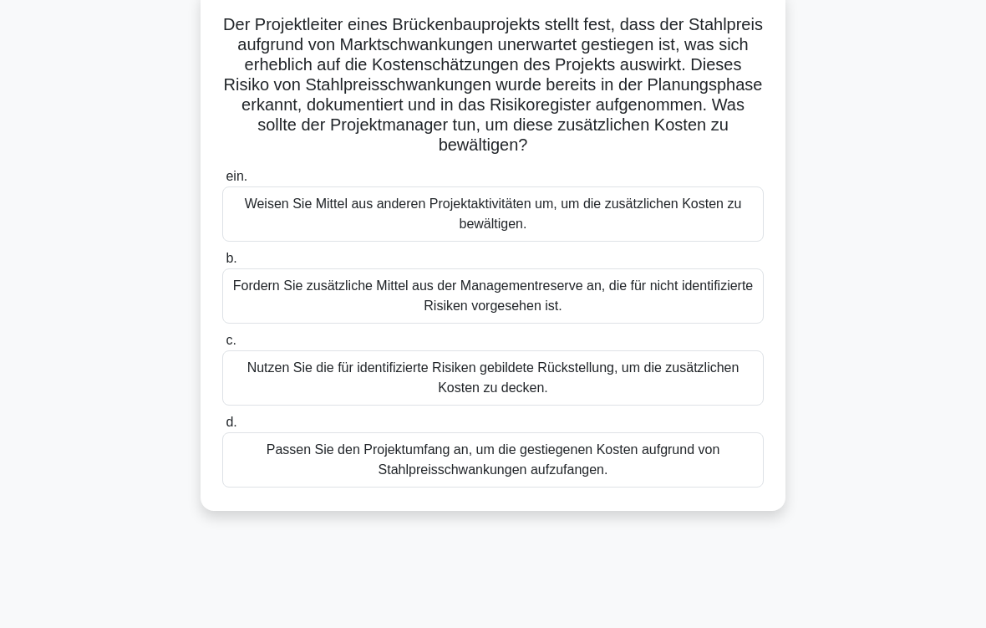
click at [734, 390] on div "Nutzen Sie die für identifizierte Risiken gebildete Rückstellung, um die zusätz…" at bounding box center [493, 377] width 542 height 55
click at [222, 346] on input "c. Nutzen Sie die für identifizierte Risiken gebildete Rückstellung, um die zus…" at bounding box center [222, 340] width 0 height 11
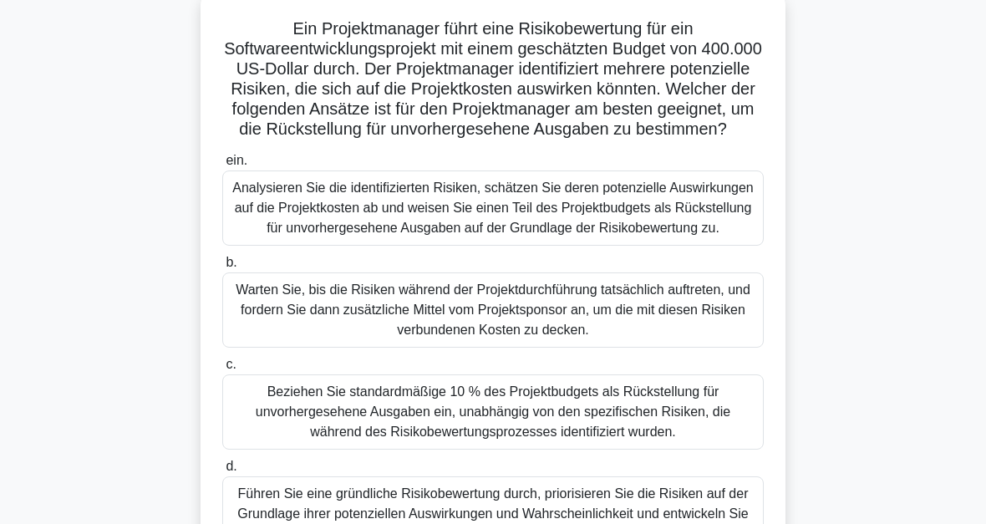
scroll to position [126, 0]
click at [701, 224] on div "Analysieren Sie die identifizierten Risiken, schätzen Sie deren potenzielle Aus…" at bounding box center [493, 207] width 542 height 75
click at [222, 166] on input "ein. Analysieren Sie die identifizierten Risiken, schätzen Sie deren potenziell…" at bounding box center [222, 160] width 0 height 11
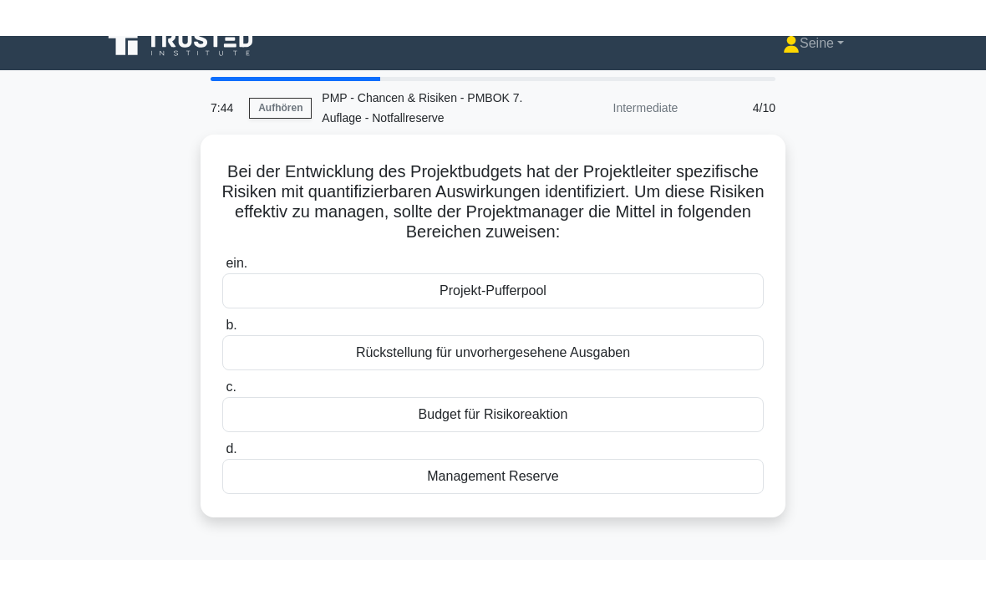
scroll to position [0, 0]
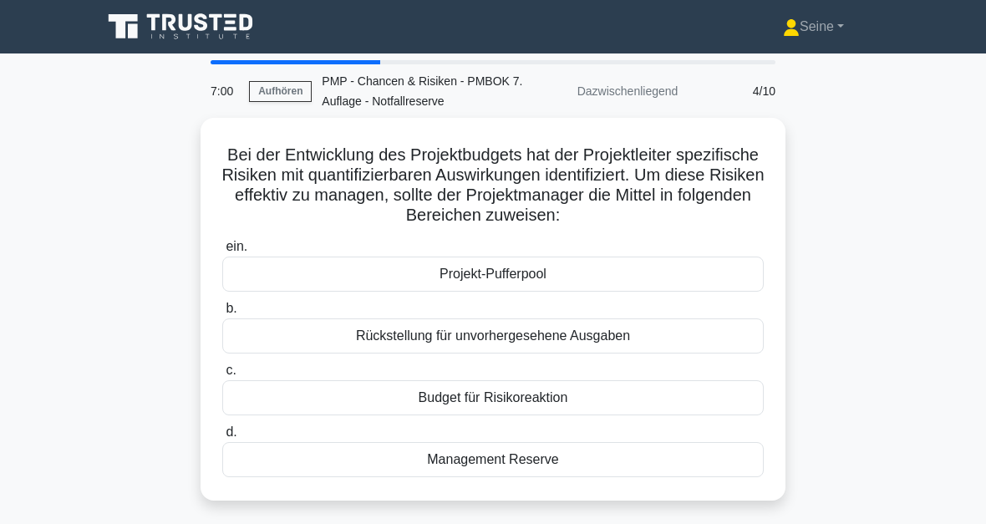
click at [688, 325] on div "Rückstellung für unvorhergesehene Ausgaben" at bounding box center [493, 335] width 542 height 35
click at [222, 314] on input "b. Rückstellung für unvorhergesehene Ausgaben" at bounding box center [222, 308] width 0 height 11
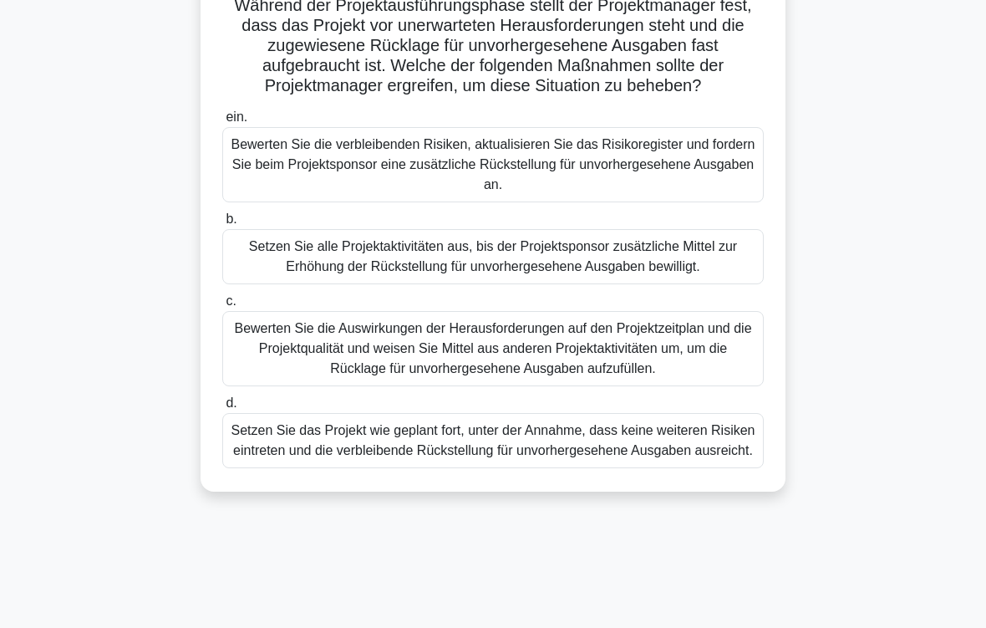
scroll to position [156, 0]
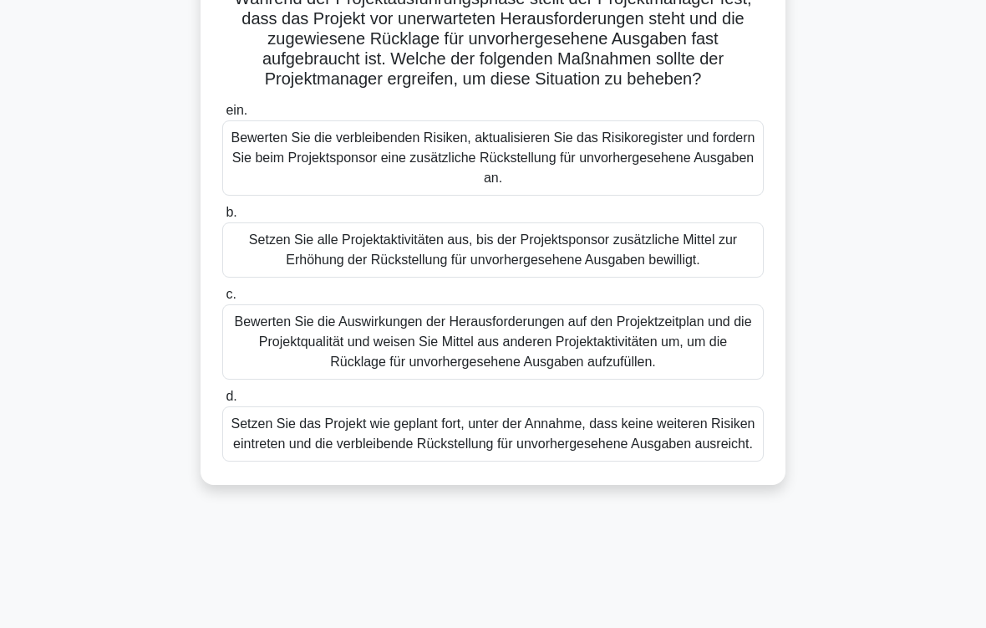
click at [686, 379] on div "Bewerten Sie die Auswirkungen der Herausforderungen auf den Projektzeitplan und…" at bounding box center [493, 341] width 542 height 75
click at [222, 300] on input "c. Bewerten Sie die Auswirkungen der Herausforderungen auf den Projektzeitplan …" at bounding box center [222, 294] width 0 height 11
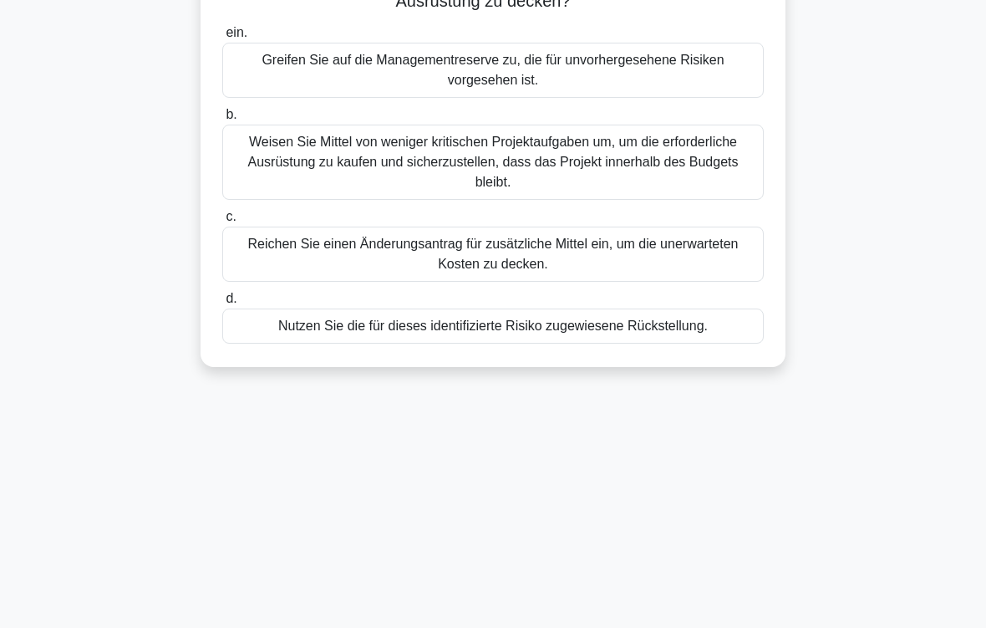
scroll to position [254, 0]
click at [715, 341] on div "Nutzen Sie die für dieses identifizierte Risiko zugewiesene Rückstellung." at bounding box center [493, 325] width 542 height 35
click at [222, 304] on input "d. Nutzen Sie die für dieses identifizierte Risiko zugewiesene Rückstellung." at bounding box center [222, 298] width 0 height 11
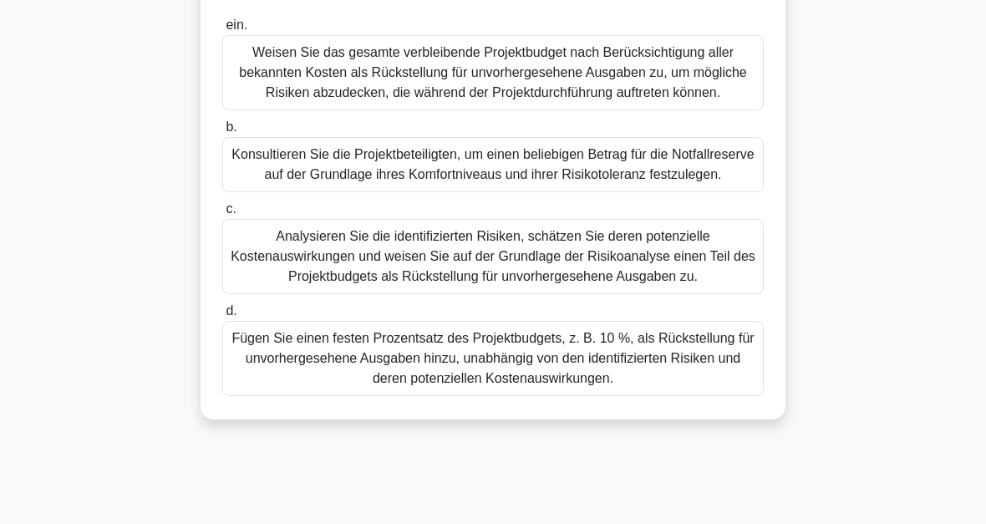
scroll to position [282, 0]
click at [684, 294] on div "Analysieren Sie die identifizierten Risiken, schätzen Sie deren potenzielle Kos…" at bounding box center [493, 256] width 542 height 75
click at [222, 215] on input "c. Analysieren Sie die identifizierten Risiken, schätzen Sie deren potenzielle …" at bounding box center [222, 209] width 0 height 11
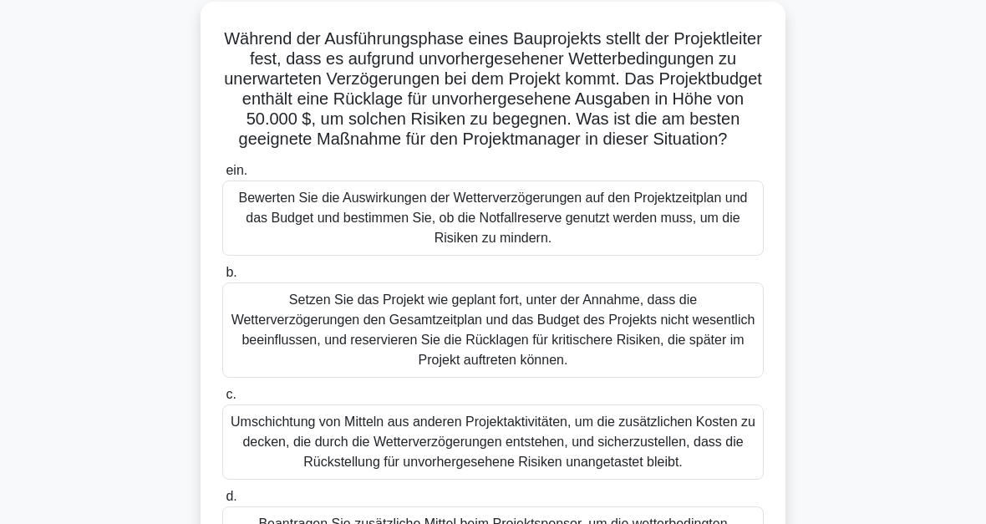
scroll to position [116, 0]
click at [705, 236] on div "Bewerten Sie die Auswirkungen der Wetterverzögerungen auf den Projektzeitplan u…" at bounding box center [493, 218] width 542 height 75
click at [222, 176] on input "ein. Bewerten Sie die Auswirkungen der Wetterverzögerungen auf den Projektzeitp…" at bounding box center [222, 170] width 0 height 11
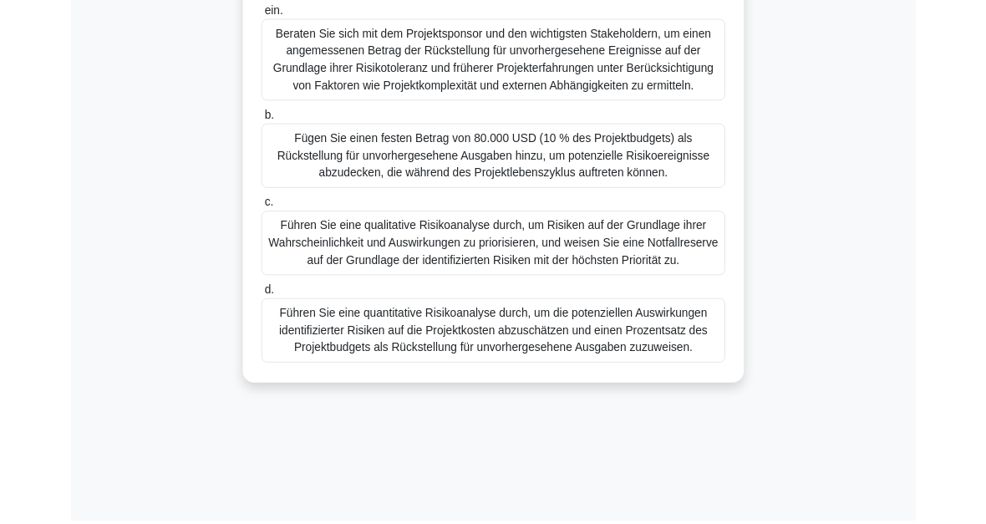
scroll to position [379, 0]
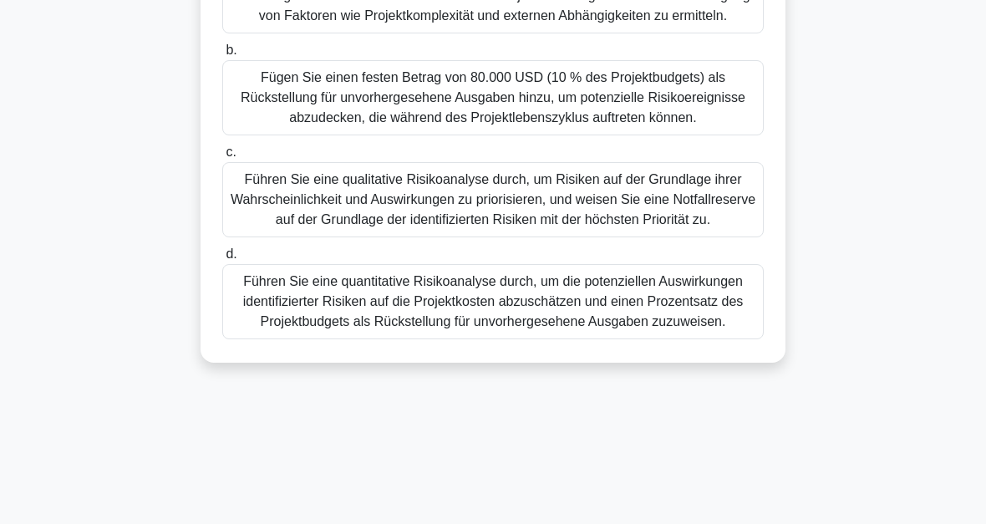
click at [706, 339] on div "Führen Sie eine quantitative Risikoanalyse durch, um die potenziellen Auswirkun…" at bounding box center [493, 301] width 542 height 75
click at [222, 260] on input "d. Führen Sie eine quantitative Risikoanalyse durch, um die potenziellen Auswir…" at bounding box center [222, 254] width 0 height 11
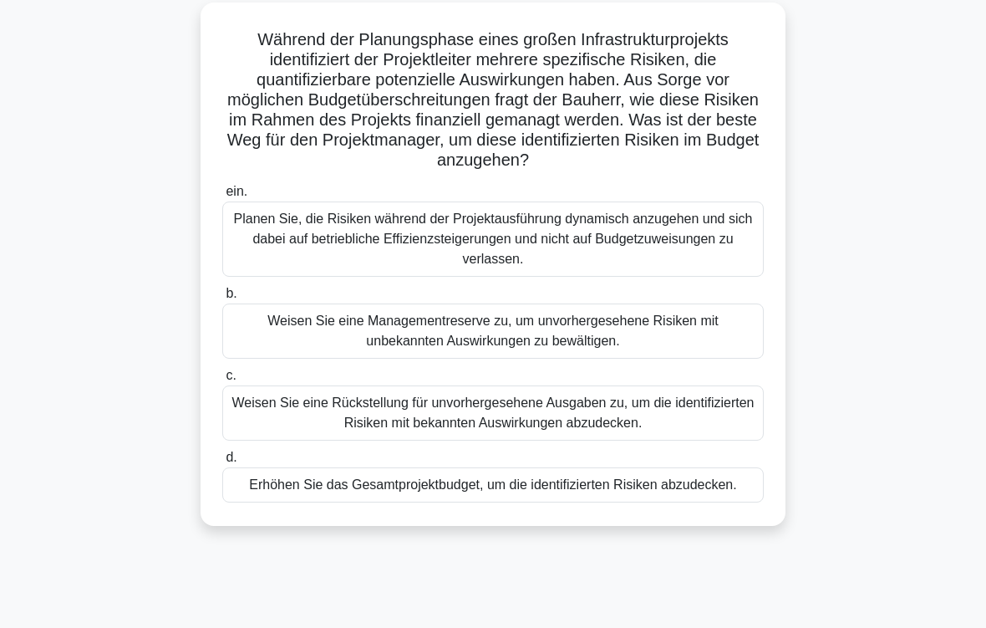
scroll to position [115, 0]
click at [725, 409] on div "Weisen Sie eine Rückstellung für unvorhergesehene Ausgaben zu, um die identifiz…" at bounding box center [493, 412] width 542 height 55
click at [222, 381] on input "c. Weisen Sie eine Rückstellung für unvorhergesehene Ausgaben zu, um die identi…" at bounding box center [222, 375] width 0 height 11
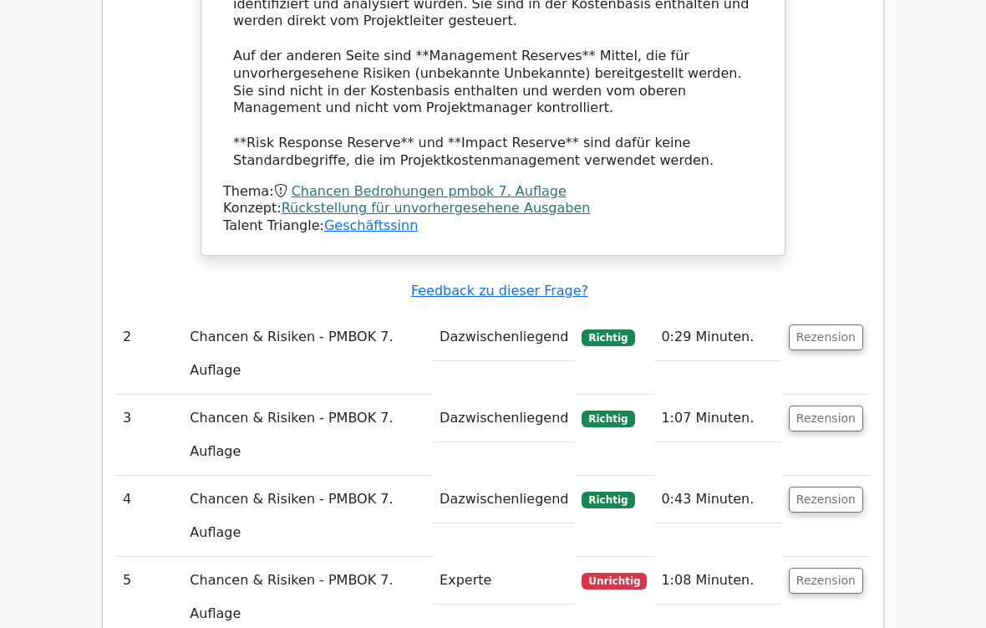
scroll to position [1564, 0]
click at [830, 563] on button "Rezension" at bounding box center [826, 580] width 74 height 26
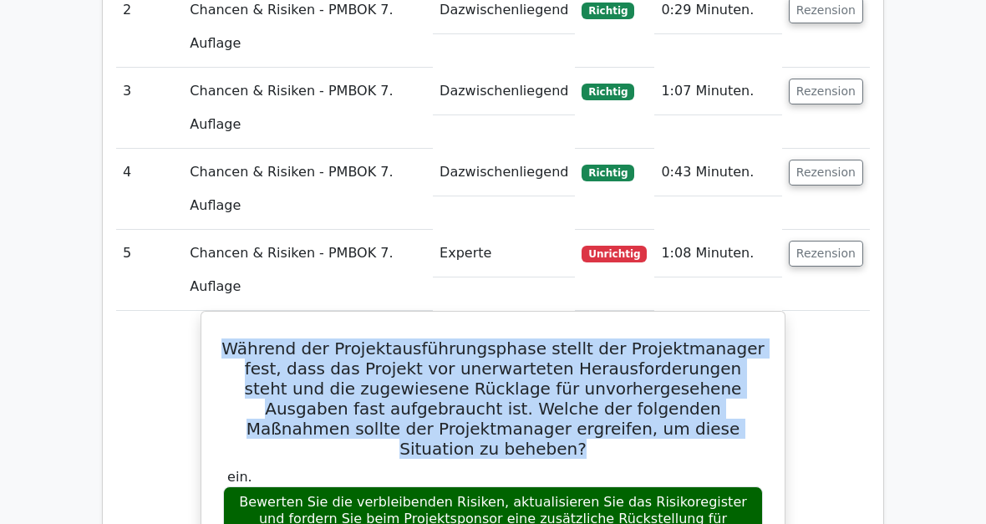
scroll to position [1858, 0]
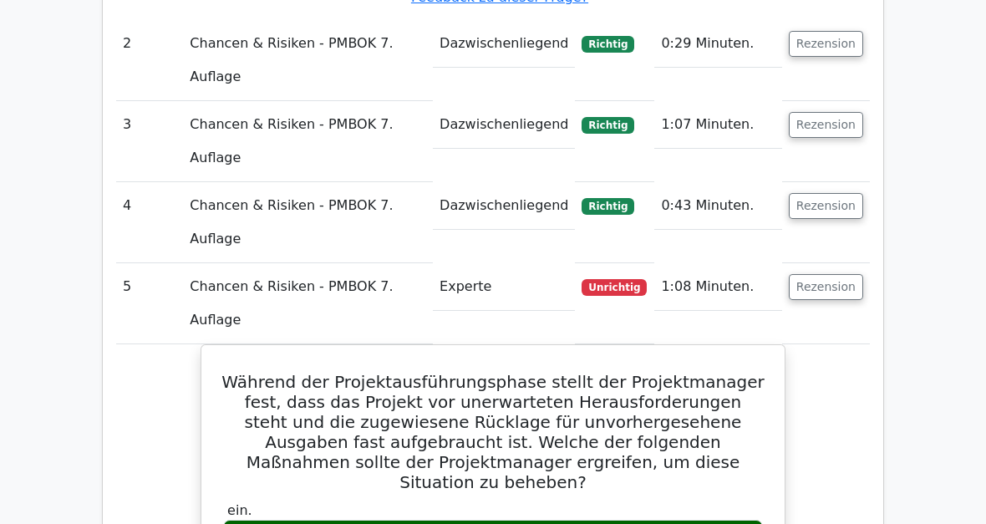
copy div "Bewerten Sie die Auswirkungen der Herausforderungen auf den Projektzeitplan und…"
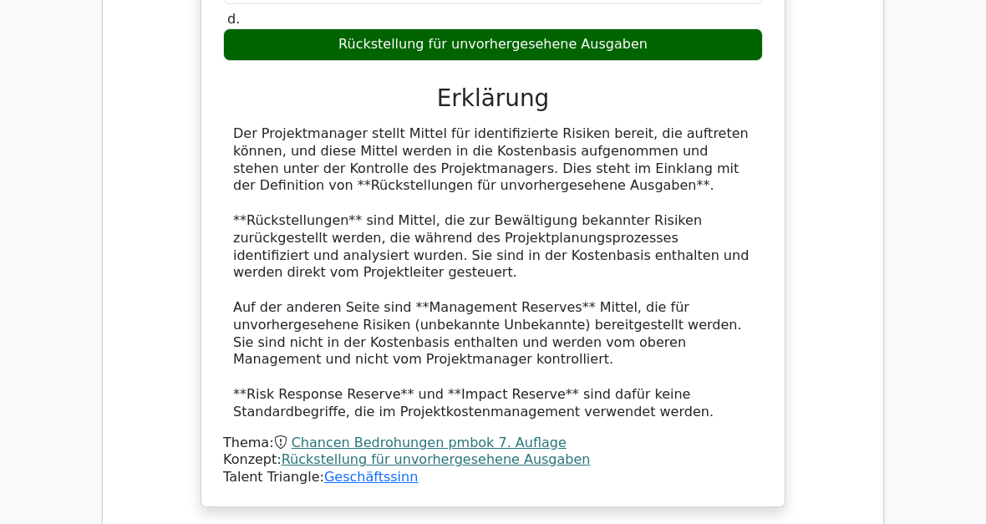
scroll to position [1313, 0]
